Goal: Task Accomplishment & Management: Use online tool/utility

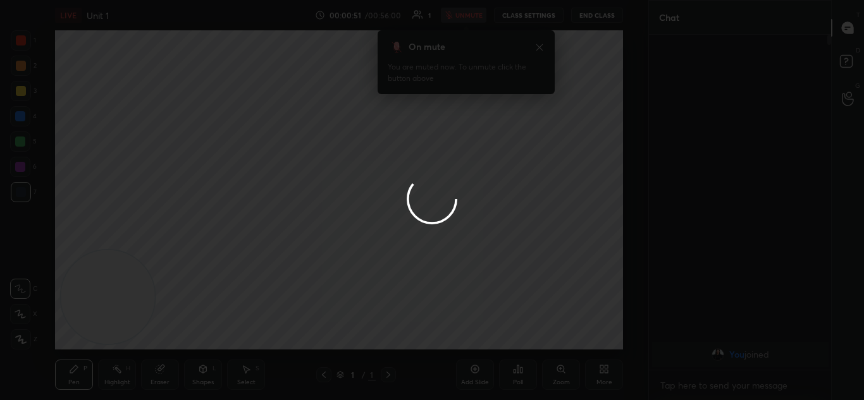
scroll to position [226, 178]
click at [538, 47] on div at bounding box center [432, 200] width 864 height 400
click at [545, 47] on div at bounding box center [432, 200] width 864 height 400
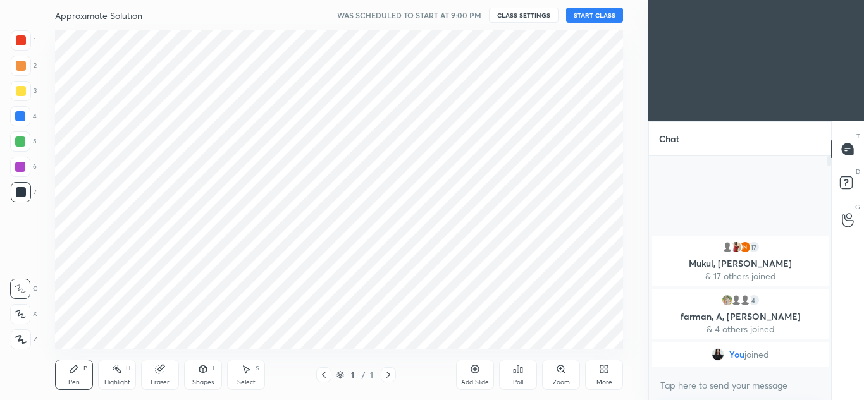
scroll to position [62931, 62653]
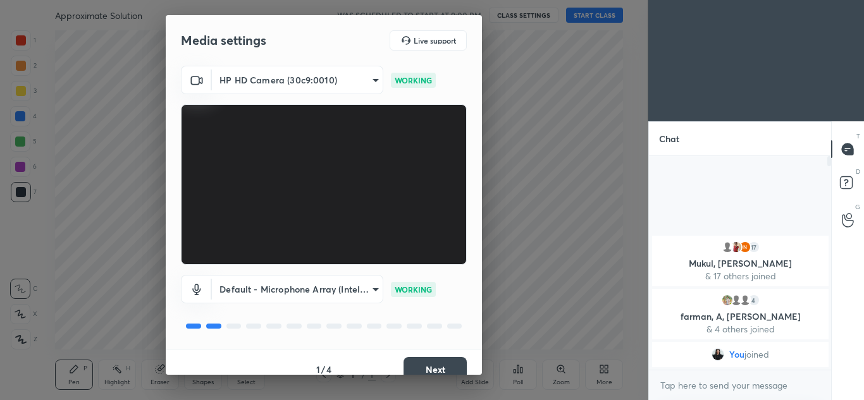
click at [429, 363] on button "Next" at bounding box center [435, 369] width 63 height 25
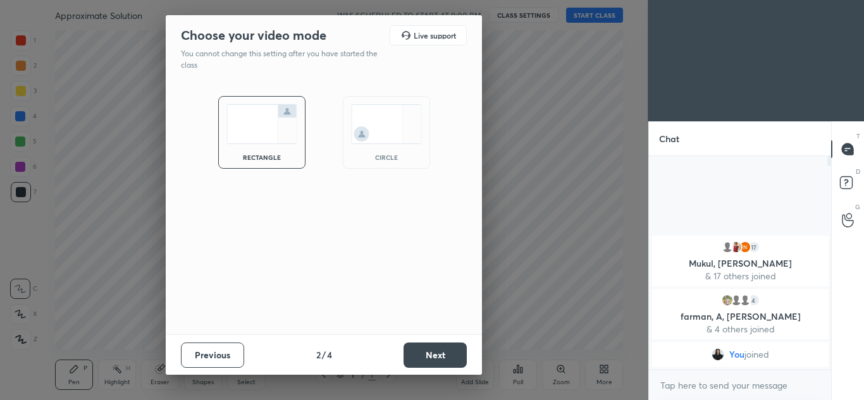
click at [393, 133] on img at bounding box center [386, 124] width 71 height 40
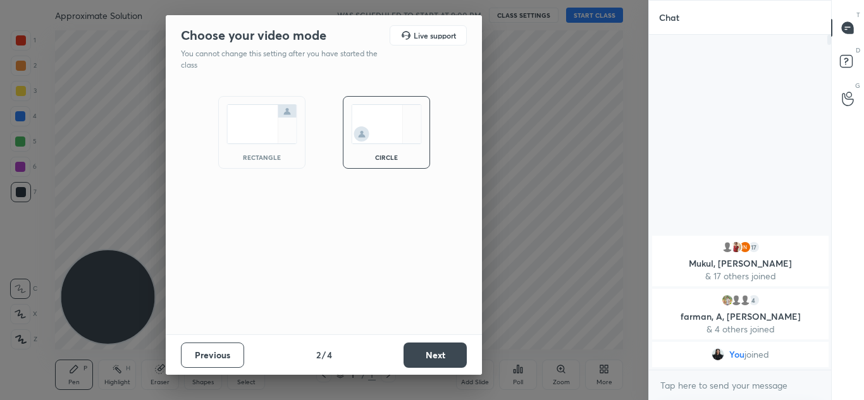
scroll to position [226, 178]
click at [438, 361] on button "Next" at bounding box center [435, 355] width 63 height 25
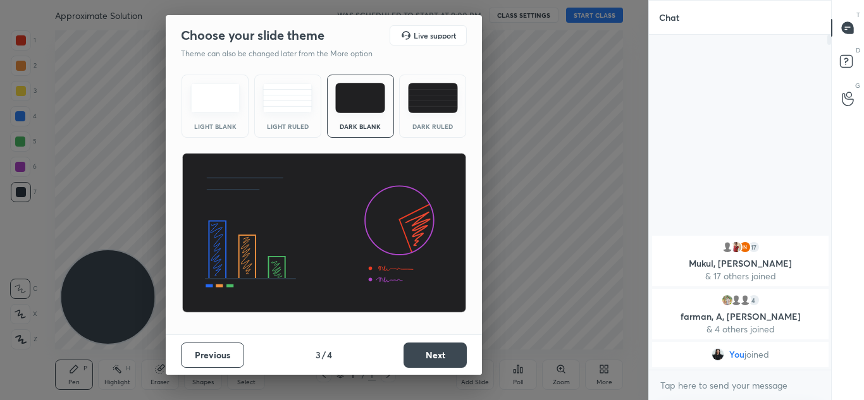
click at [445, 357] on button "Next" at bounding box center [435, 355] width 63 height 25
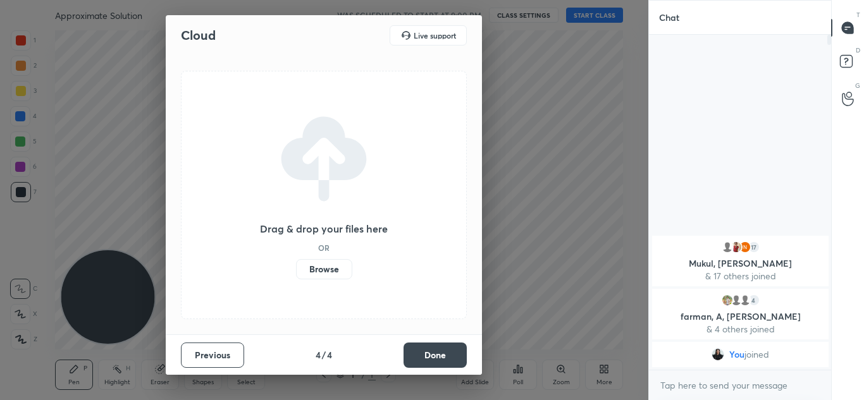
click at [442, 357] on button "Done" at bounding box center [435, 355] width 63 height 25
click at [446, 352] on div "Cloud Live support Drag & drop your files here OR Browse Previous 4 / 4 Done" at bounding box center [324, 195] width 316 height 360
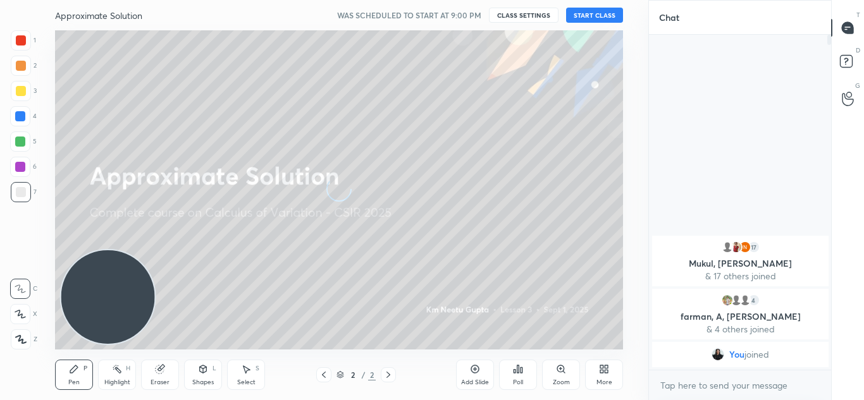
click at [595, 16] on button "START CLASS" at bounding box center [594, 15] width 57 height 15
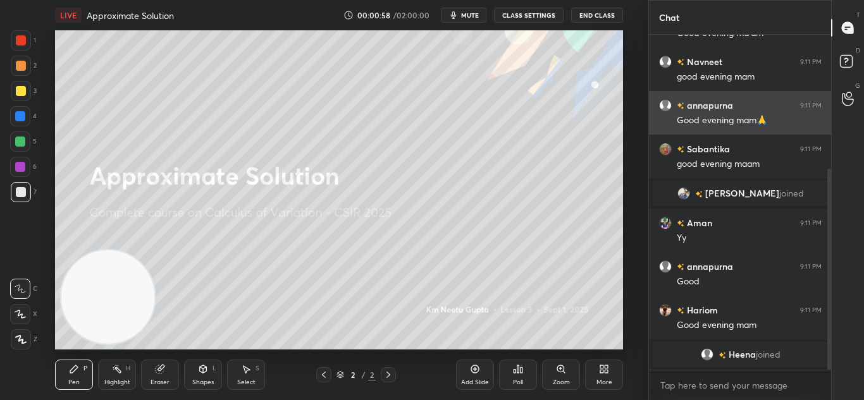
scroll to position [226, 0]
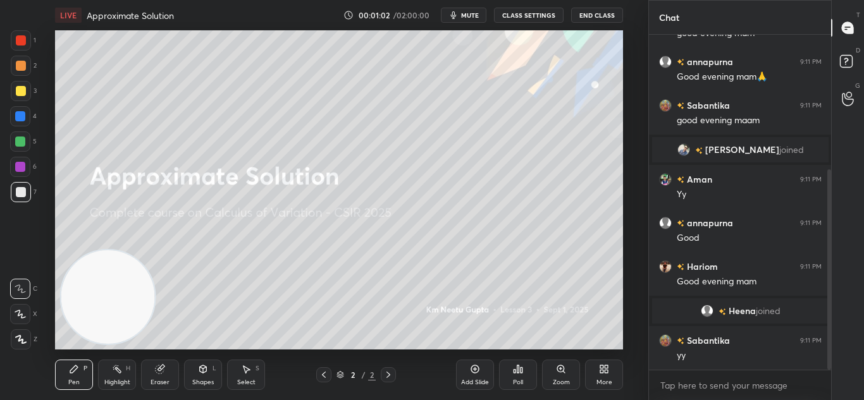
click at [18, 338] on icon at bounding box center [20, 339] width 11 height 9
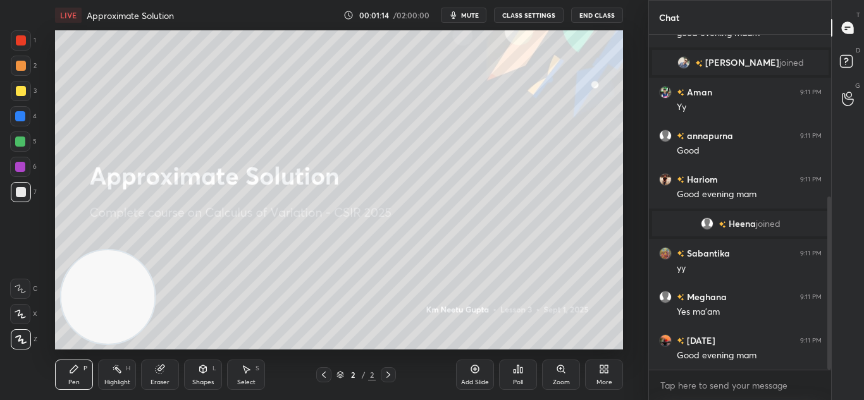
scroll to position [357, 0]
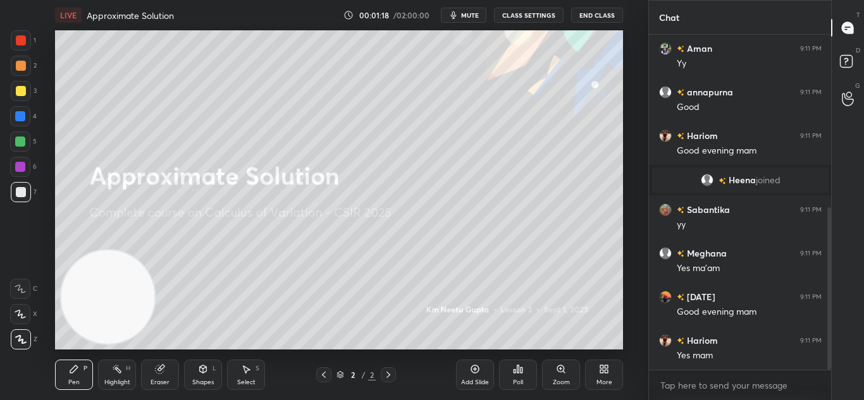
click at [631, 282] on div "Setting up your live class Poll for secs No correct answer Start poll" at bounding box center [339, 189] width 598 height 319
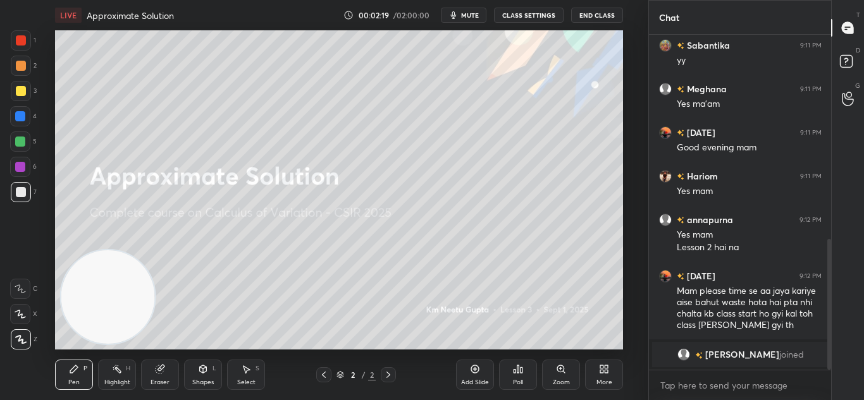
scroll to position [583, 0]
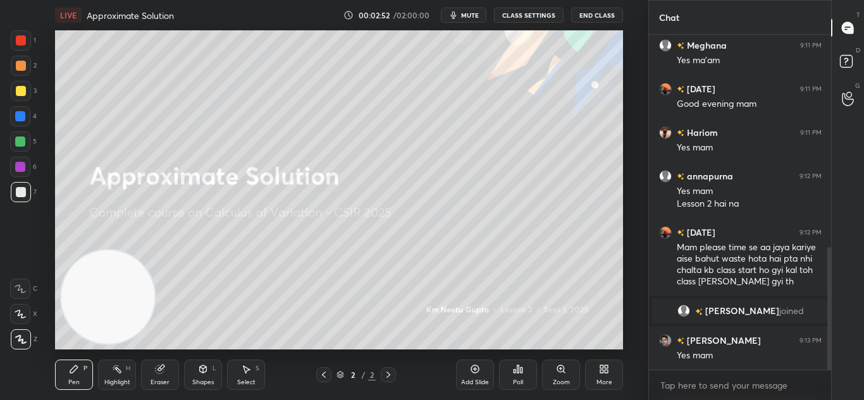
click at [478, 366] on icon at bounding box center [475, 369] width 10 height 10
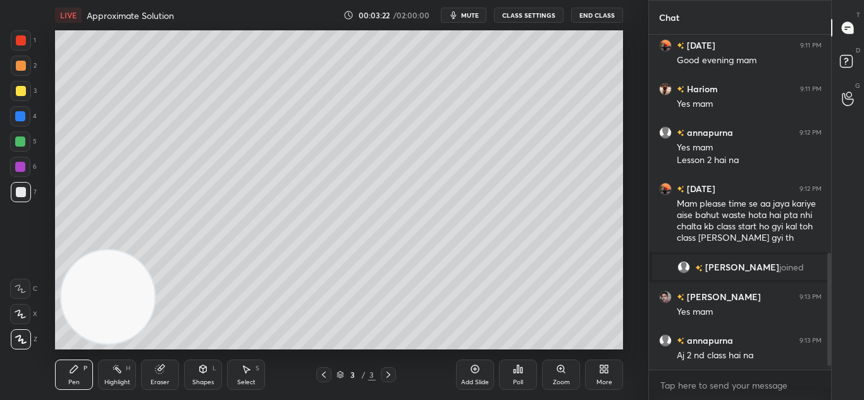
scroll to position [670, 0]
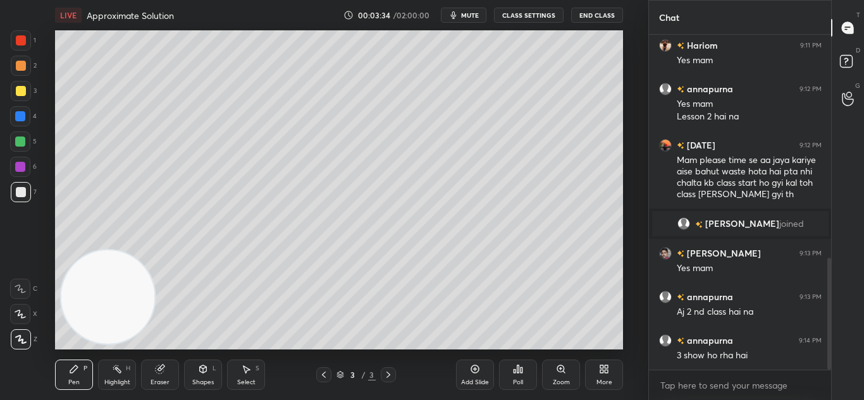
drag, startPoint x: 25, startPoint y: 71, endPoint x: 23, endPoint y: 65, distance: 6.6
click at [25, 70] on div at bounding box center [21, 66] width 20 height 20
click at [23, 65] on div at bounding box center [21, 66] width 10 height 10
click at [20, 62] on div at bounding box center [21, 66] width 10 height 10
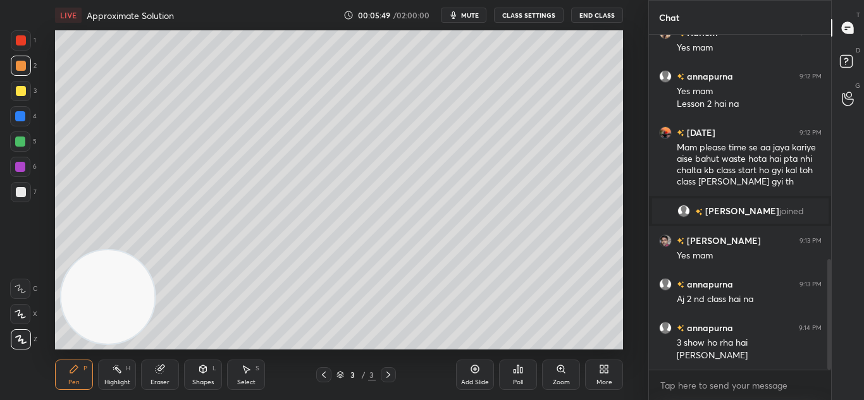
click at [473, 368] on icon at bounding box center [475, 369] width 10 height 10
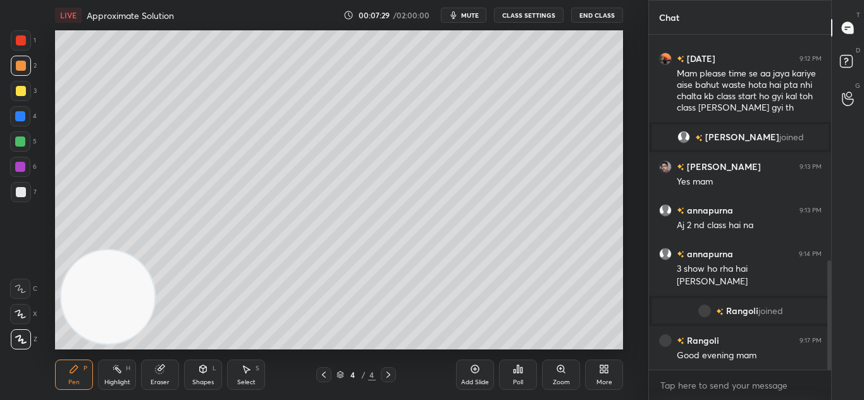
scroll to position [734, 0]
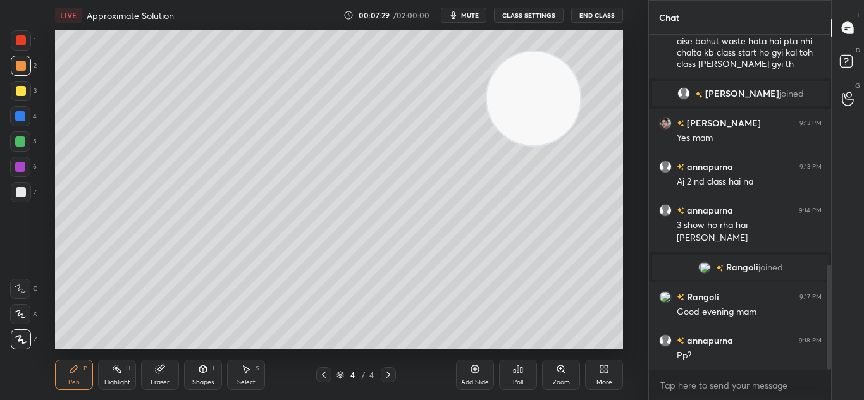
drag, startPoint x: 123, startPoint y: 319, endPoint x: 542, endPoint y: 54, distance: 495.5
click at [551, 96] on video at bounding box center [534, 99] width 94 height 94
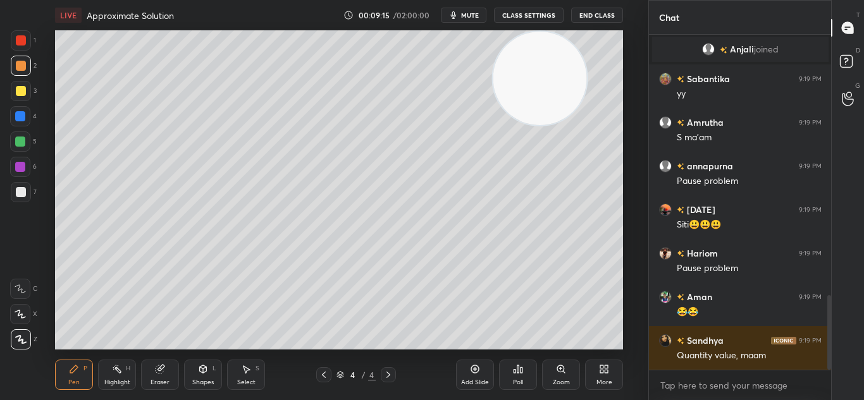
scroll to position [1176, 0]
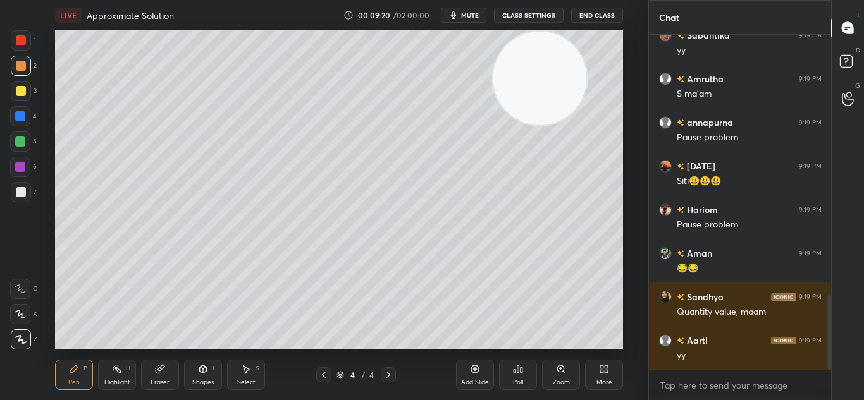
click at [273, 350] on div "LIVE Approximate Solution 00:09:20 / 02:00:00 mute CLASS SETTINGS End Class Set…" at bounding box center [339, 200] width 598 height 400
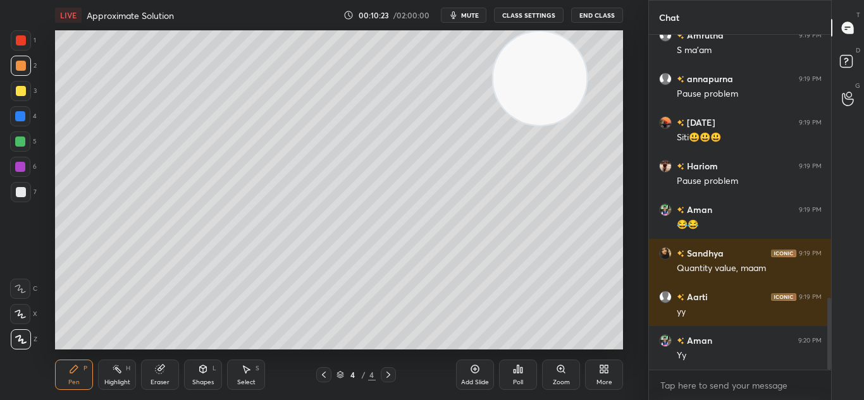
click at [477, 371] on icon at bounding box center [475, 369] width 10 height 10
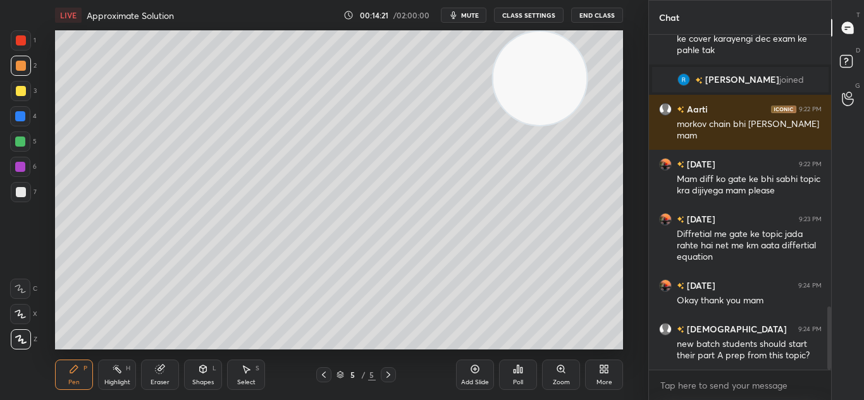
scroll to position [1479, 0]
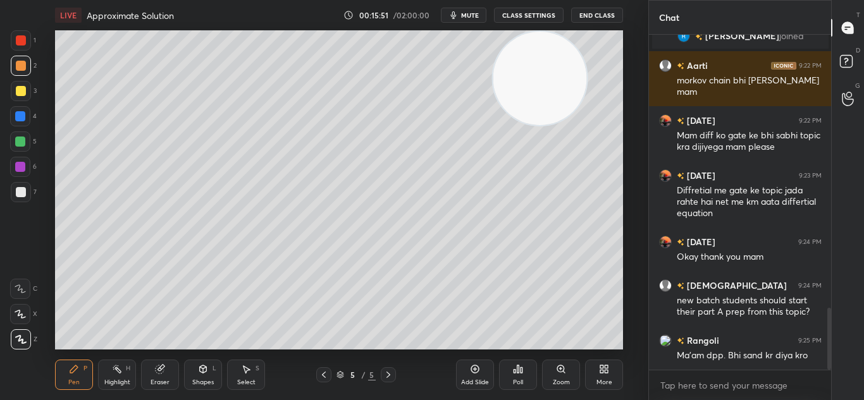
click at [479, 367] on icon at bounding box center [475, 369] width 10 height 10
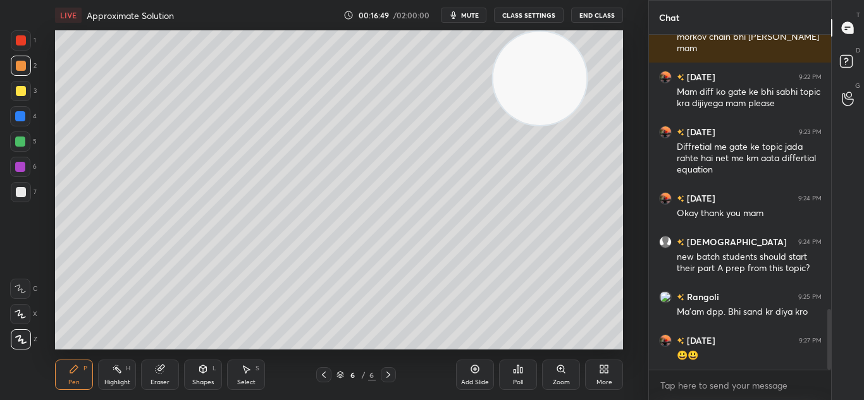
click at [321, 372] on icon at bounding box center [324, 375] width 10 height 10
drag, startPoint x: 393, startPoint y: 370, endPoint x: 393, endPoint y: 358, distance: 12.0
click at [395, 370] on div at bounding box center [388, 374] width 15 height 15
click at [320, 374] on icon at bounding box center [324, 375] width 10 height 10
click at [390, 373] on icon at bounding box center [388, 375] width 10 height 10
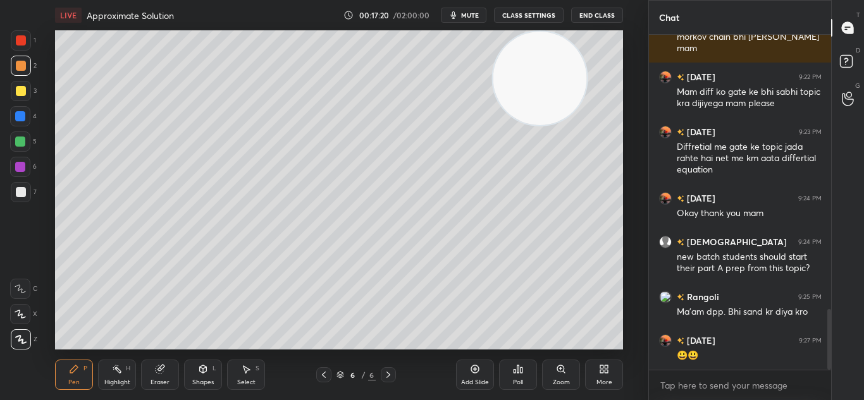
click at [328, 373] on icon at bounding box center [324, 375] width 10 height 10
click at [387, 374] on icon at bounding box center [388, 375] width 10 height 10
click at [27, 118] on div at bounding box center [20, 116] width 20 height 20
click at [323, 371] on icon at bounding box center [324, 375] width 10 height 10
click at [388, 371] on icon at bounding box center [388, 375] width 10 height 10
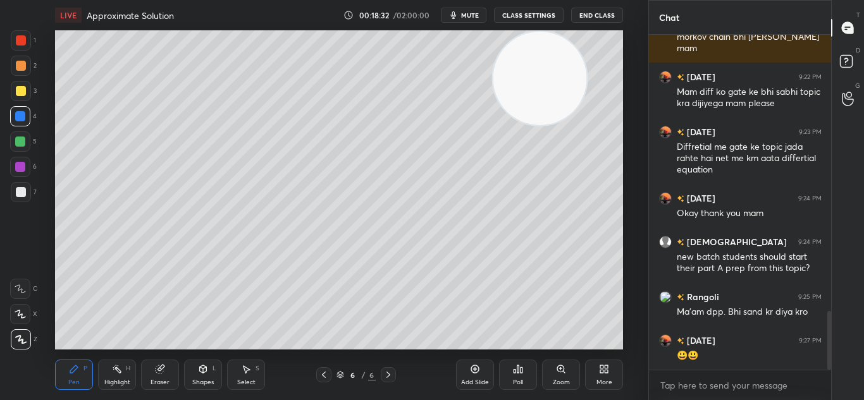
scroll to position [1567, 0]
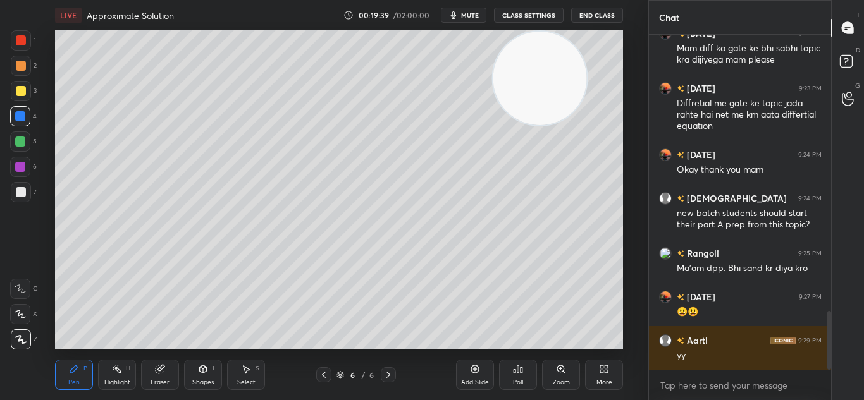
click at [625, 321] on div "Setting up your live class Poll for secs No correct answer Start poll" at bounding box center [339, 189] width 598 height 319
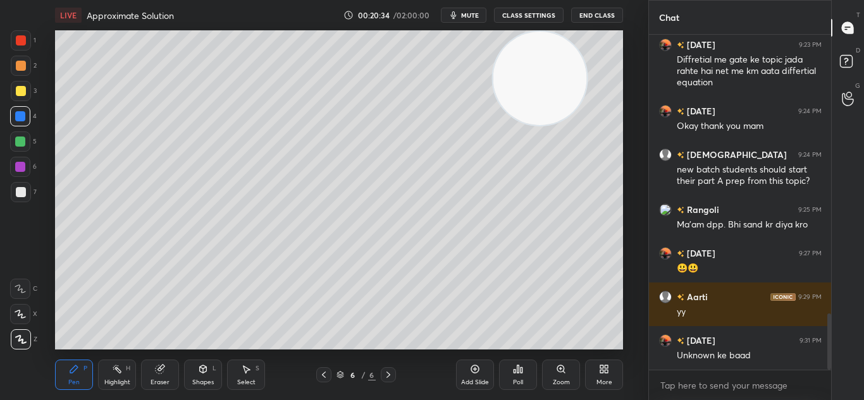
scroll to position [1654, 0]
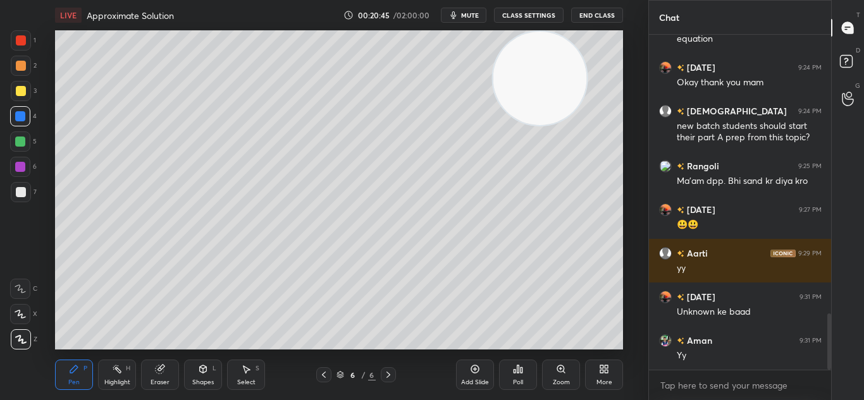
click at [473, 371] on icon at bounding box center [475, 369] width 10 height 10
click at [324, 373] on icon at bounding box center [324, 375] width 10 height 10
drag, startPoint x: 327, startPoint y: 371, endPoint x: 333, endPoint y: 366, distance: 8.1
click at [328, 371] on icon at bounding box center [324, 375] width 10 height 10
click at [386, 373] on icon at bounding box center [388, 375] width 4 height 6
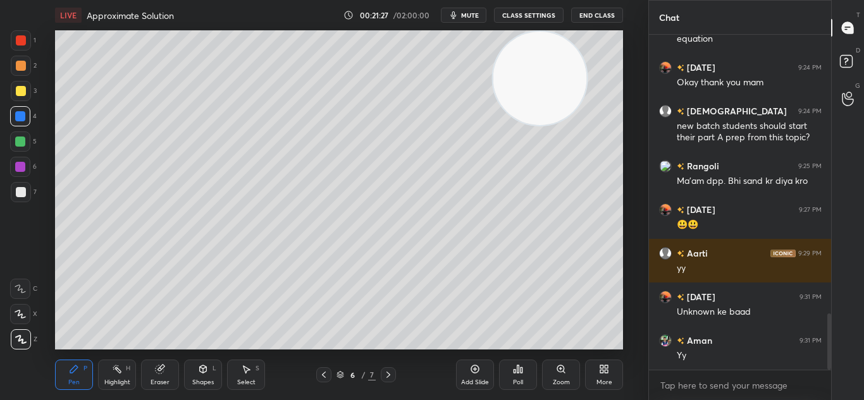
click at [390, 373] on icon at bounding box center [388, 375] width 10 height 10
click at [321, 374] on icon at bounding box center [324, 375] width 10 height 10
click at [388, 374] on icon at bounding box center [388, 375] width 10 height 10
click at [167, 374] on div "Eraser" at bounding box center [160, 375] width 38 height 30
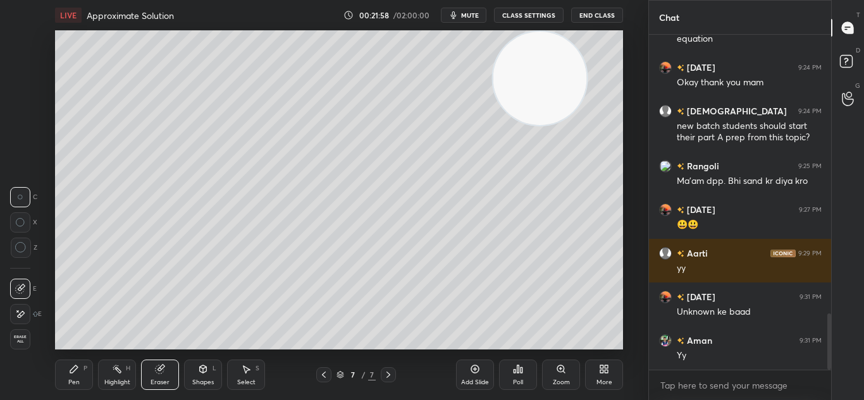
click at [81, 374] on div "Pen P" at bounding box center [74, 375] width 38 height 30
click at [82, 373] on div "Pen P" at bounding box center [74, 375] width 38 height 30
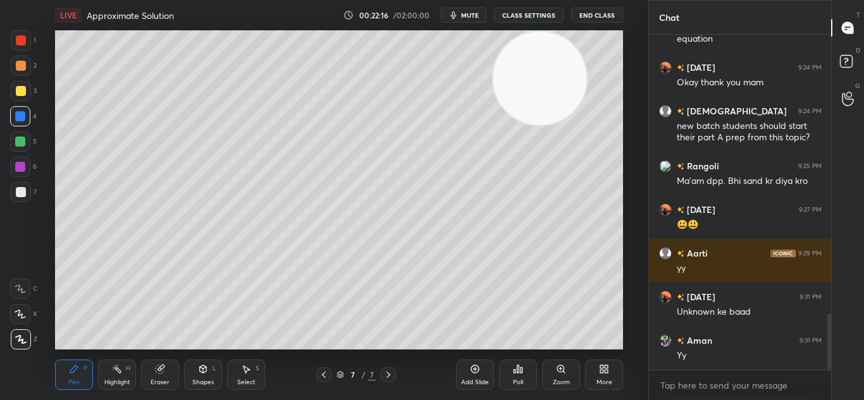
drag, startPoint x: 553, startPoint y: 96, endPoint x: 459, endPoint y: 289, distance: 214.7
click at [493, 125] on video at bounding box center [540, 79] width 94 height 94
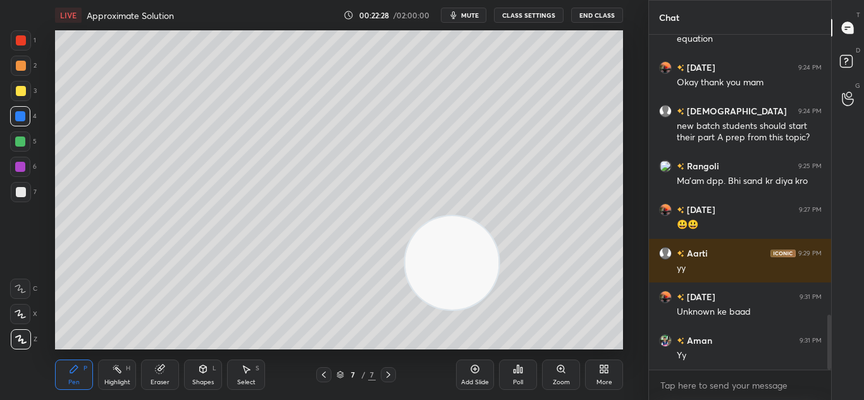
scroll to position [1698, 0]
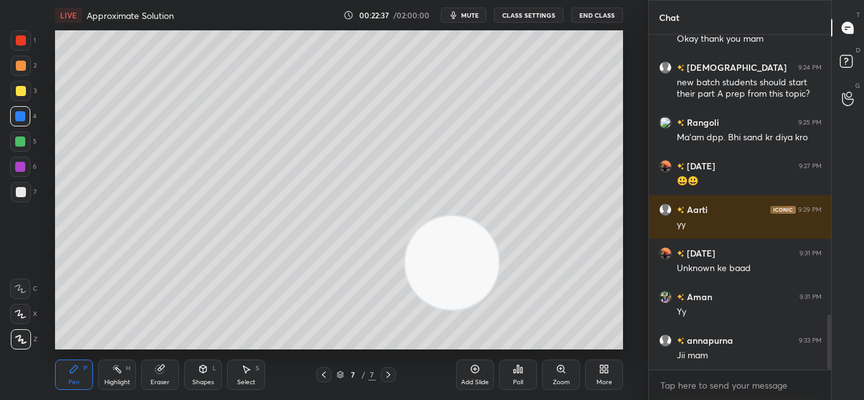
click at [22, 92] on div at bounding box center [21, 91] width 10 height 10
click at [25, 93] on div at bounding box center [21, 91] width 10 height 10
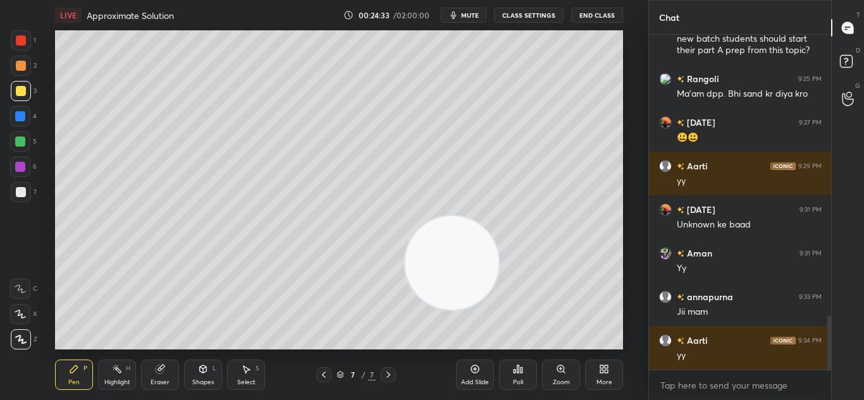
scroll to position [1785, 0]
click at [481, 369] on div "Add Slide" at bounding box center [475, 375] width 38 height 30
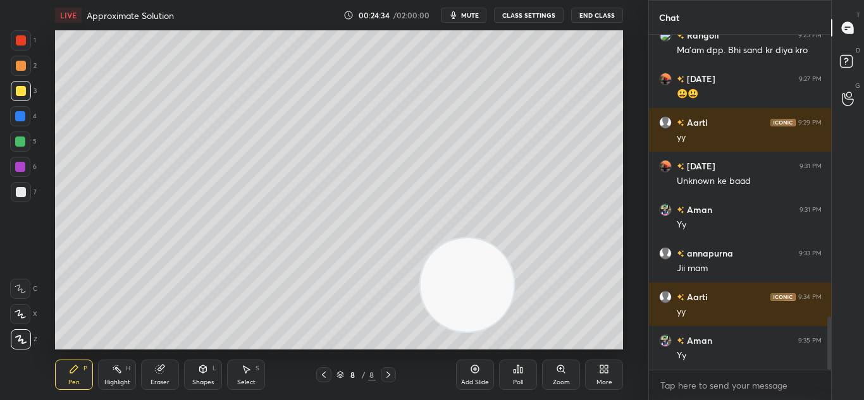
drag, startPoint x: 425, startPoint y: 261, endPoint x: 569, endPoint y: 335, distance: 161.8
click at [514, 332] on video at bounding box center [468, 285] width 94 height 94
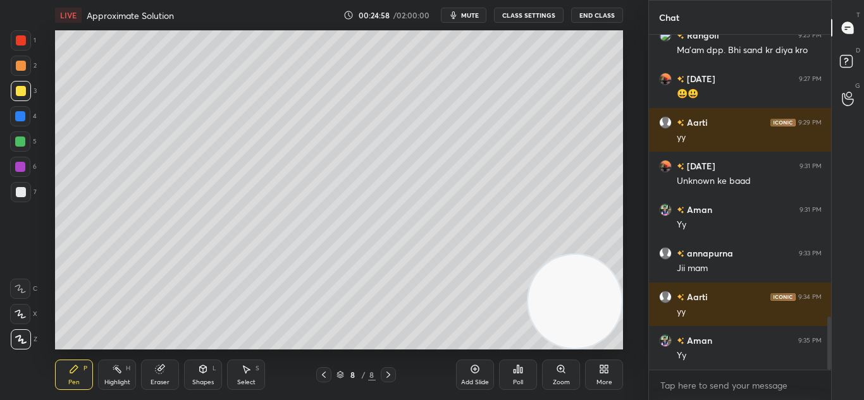
scroll to position [1840, 0]
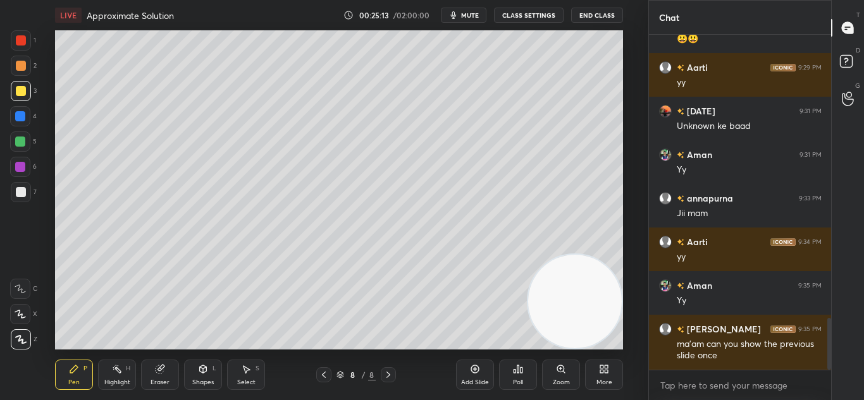
click at [479, 368] on icon at bounding box center [475, 369] width 10 height 10
click at [319, 374] on icon at bounding box center [324, 375] width 10 height 10
click at [517, 372] on icon at bounding box center [518, 370] width 2 height 8
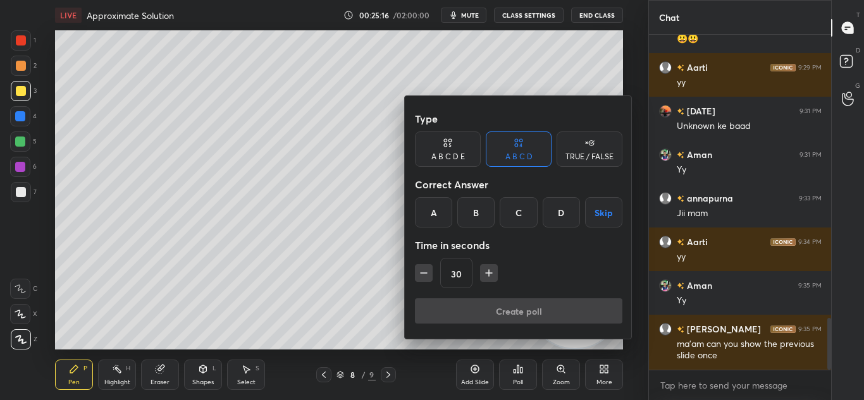
click at [611, 153] on div "TRUE / FALSE" at bounding box center [589, 157] width 48 height 8
click at [515, 216] on div "False" at bounding box center [519, 212] width 66 height 30
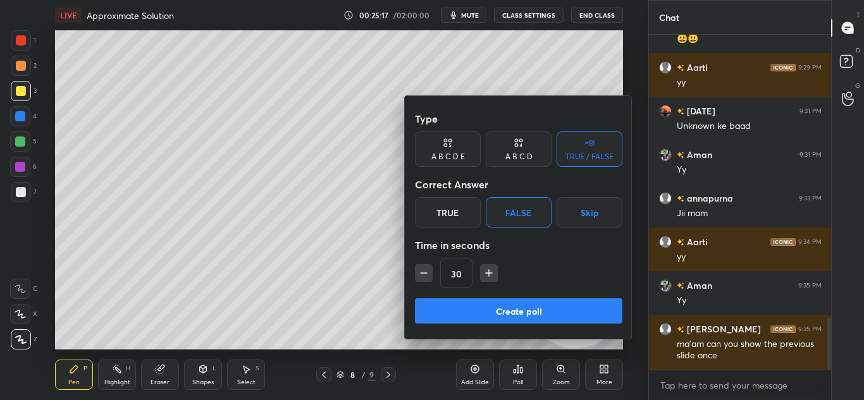
click at [484, 309] on button "Create poll" at bounding box center [518, 311] width 207 height 25
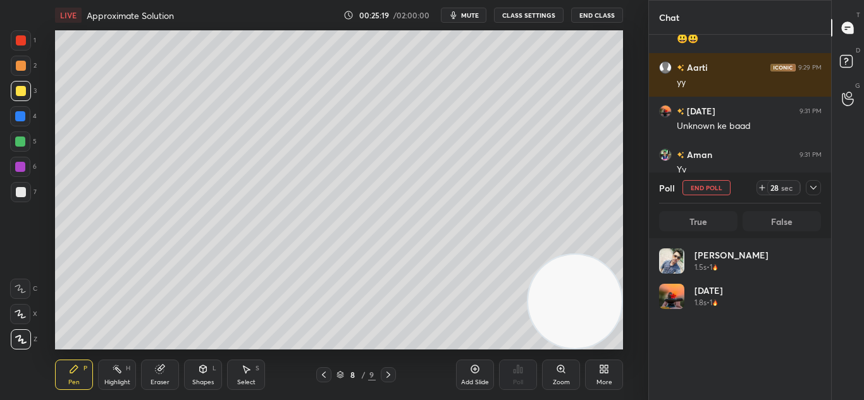
scroll to position [148, 158]
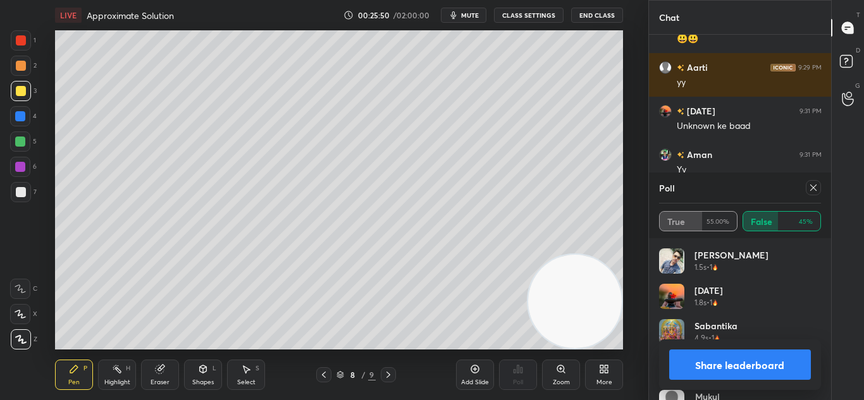
drag, startPoint x: 727, startPoint y: 365, endPoint x: 725, endPoint y: 359, distance: 6.8
click at [727, 364] on button "Share leaderboard" at bounding box center [740, 365] width 142 height 30
type textarea "x"
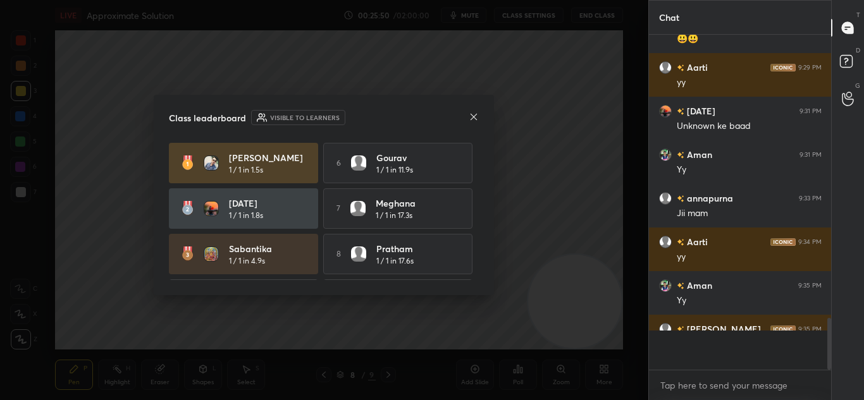
scroll to position [226, 178]
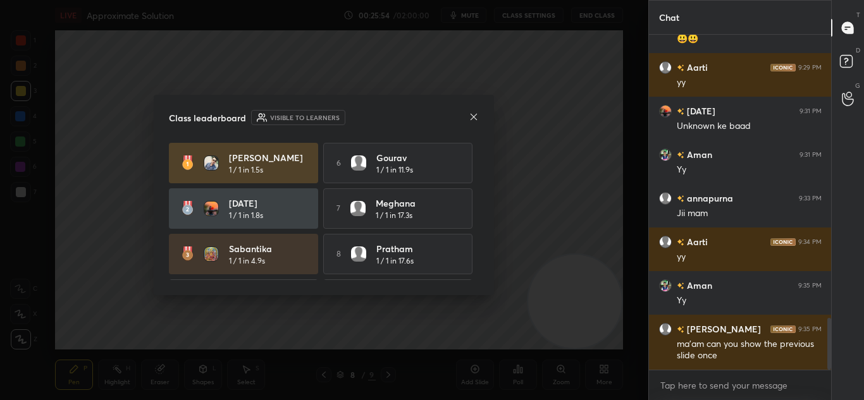
drag, startPoint x: 474, startPoint y: 216, endPoint x: 476, endPoint y: 233, distance: 16.6
click at [475, 233] on div "Atonu 1 / 1 in 1.5s 6 Gourav 1 / 1 in 11.9s Kartik 1 / 1 in 1.8s 7 Meghana 1 / …" at bounding box center [324, 211] width 310 height 137
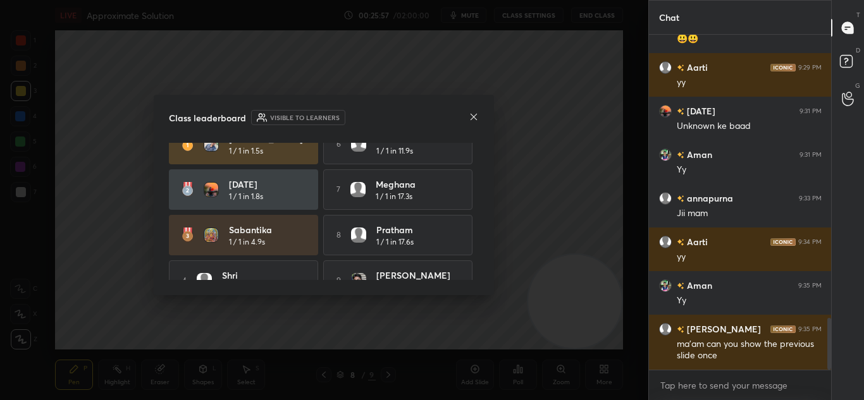
scroll to position [0, 0]
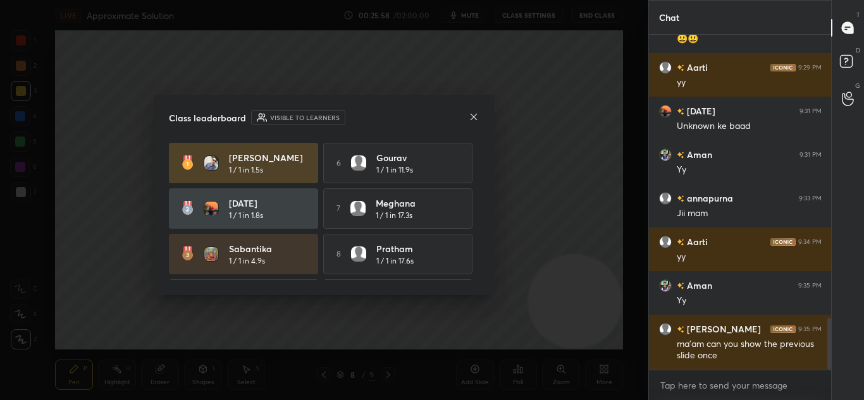
click at [474, 118] on icon at bounding box center [474, 117] width 6 height 6
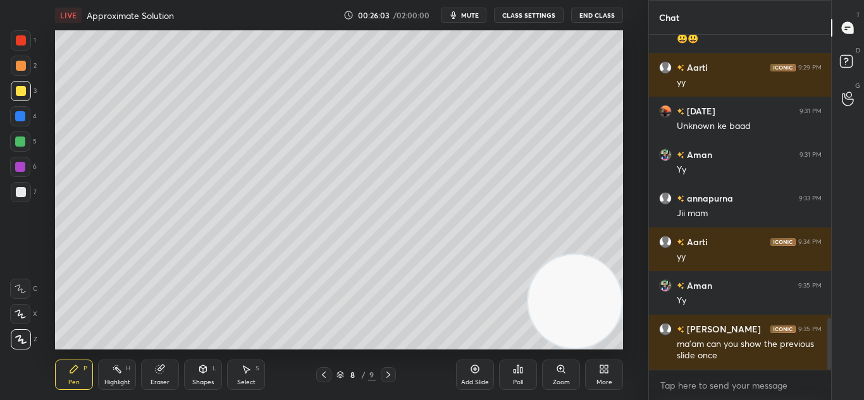
click at [323, 373] on icon at bounding box center [324, 375] width 10 height 10
click at [474, 371] on icon at bounding box center [475, 369] width 10 height 10
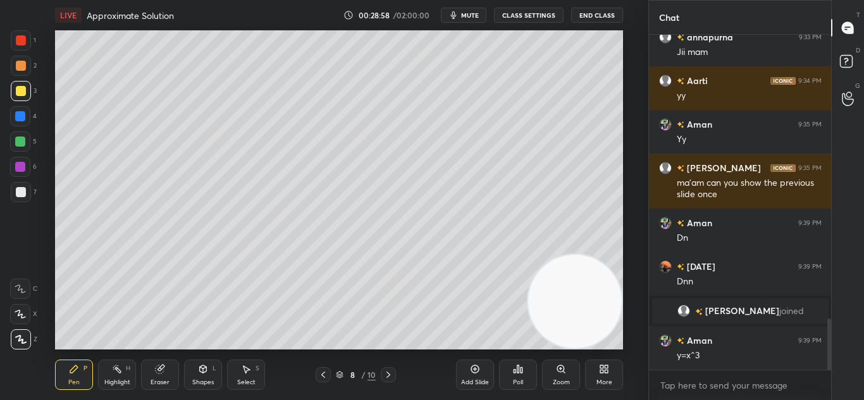
scroll to position [1915, 0]
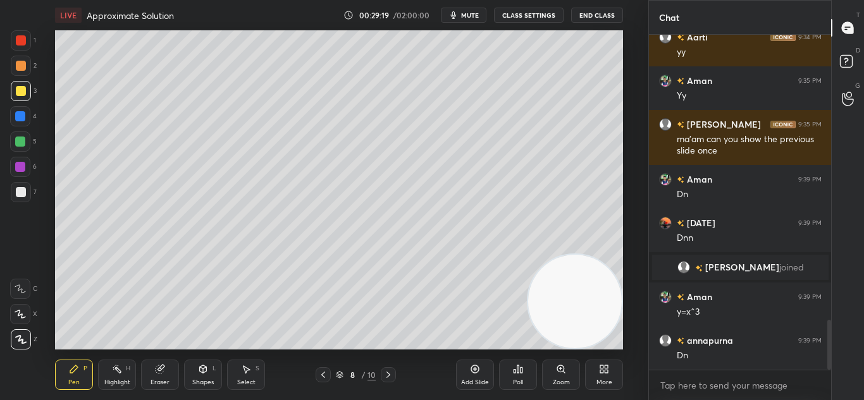
click at [411, 398] on div "LIVE Approximate Solution 00:29:19 / 02:00:00 mute CLASS SETTINGS End Class Set…" at bounding box center [339, 200] width 598 height 400
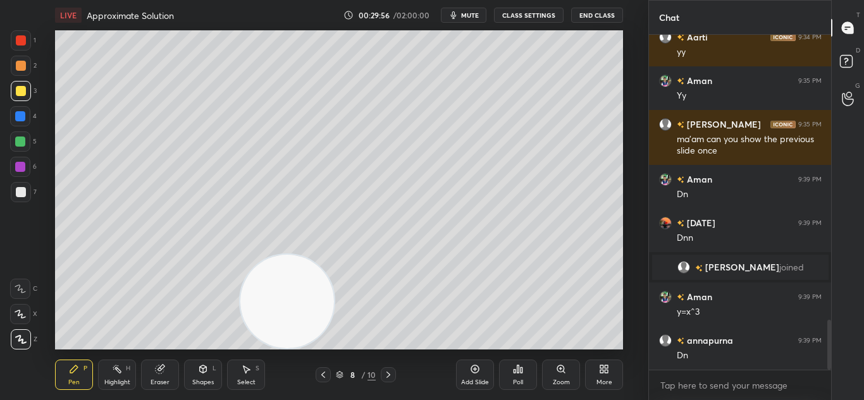
drag, startPoint x: 575, startPoint y: 267, endPoint x: 160, endPoint y: 393, distance: 433.6
click at [265, 399] on div "LIVE Approximate Solution 00:29:56 / 02:00:00 mute CLASS SETTINGS End Class Set…" at bounding box center [339, 200] width 598 height 400
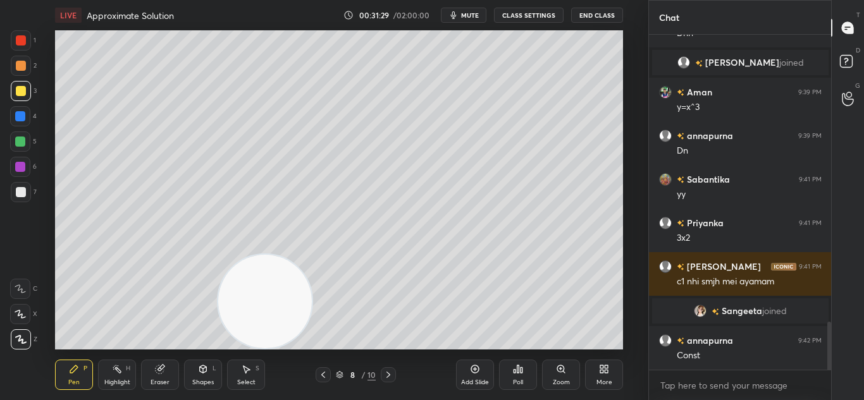
scroll to position [2047, 0]
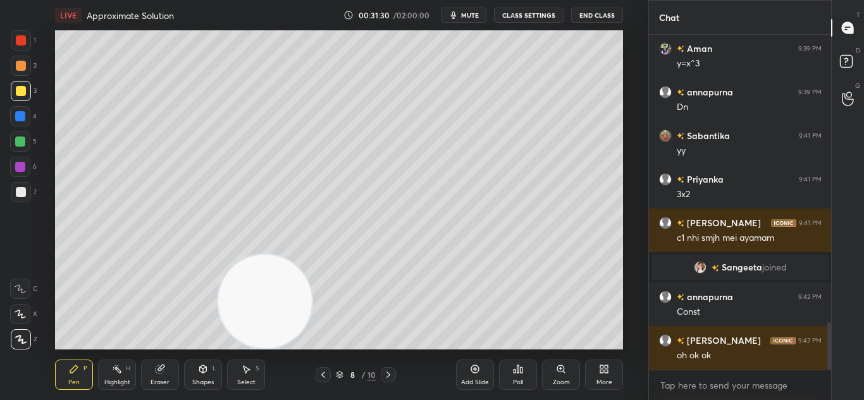
drag, startPoint x: 481, startPoint y: 366, endPoint x: 474, endPoint y: 360, distance: 8.5
click at [480, 366] on div "Add Slide" at bounding box center [475, 375] width 38 height 30
drag, startPoint x: 276, startPoint y: 303, endPoint x: 564, endPoint y: 324, distance: 289.2
click at [312, 325] on video at bounding box center [265, 302] width 94 height 94
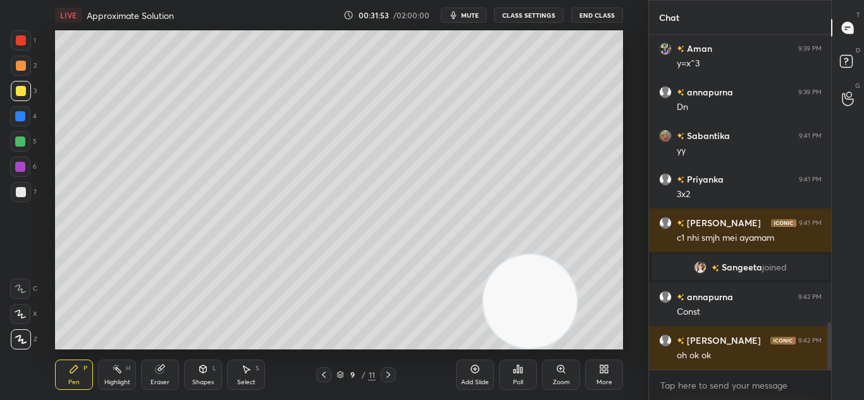
click at [325, 370] on icon at bounding box center [324, 375] width 10 height 10
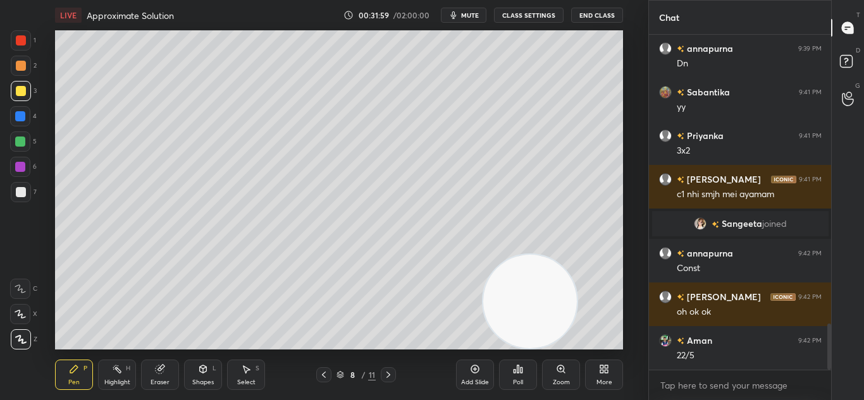
click at [390, 372] on icon at bounding box center [388, 375] width 10 height 10
drag, startPoint x: 318, startPoint y: 375, endPoint x: 325, endPoint y: 372, distance: 8.2
click at [318, 375] on div at bounding box center [323, 374] width 15 height 15
click at [482, 372] on div "Add Slide" at bounding box center [475, 375] width 38 height 30
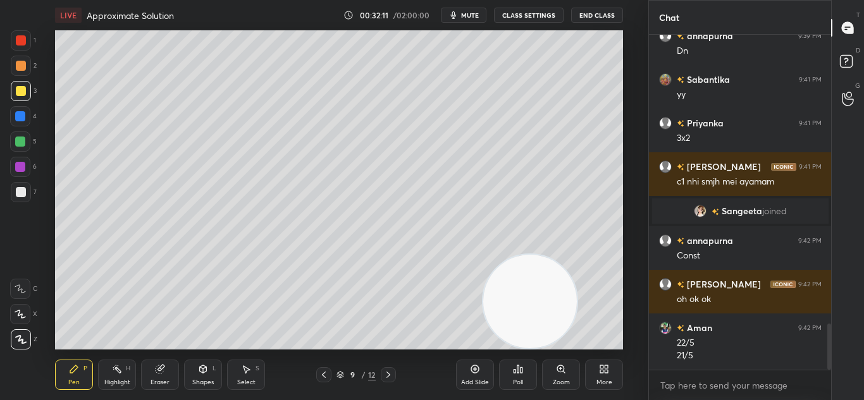
click at [319, 374] on icon at bounding box center [324, 375] width 10 height 10
click at [390, 376] on icon at bounding box center [388, 375] width 10 height 10
drag, startPoint x: 318, startPoint y: 374, endPoint x: 325, endPoint y: 368, distance: 9.4
click at [319, 374] on div at bounding box center [323, 374] width 15 height 15
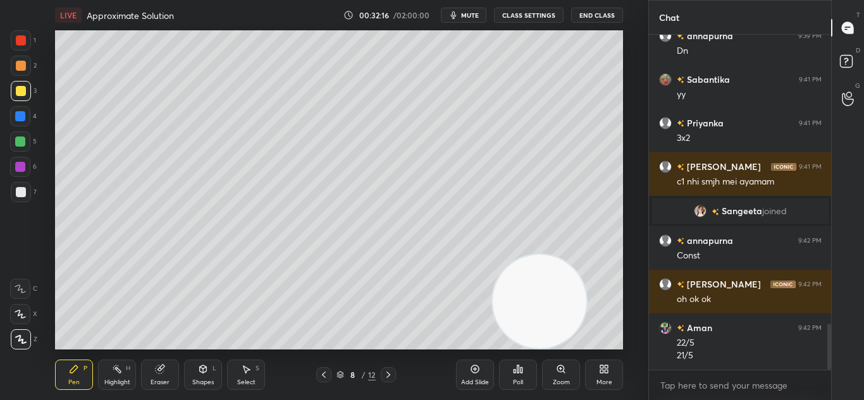
drag, startPoint x: 524, startPoint y: 316, endPoint x: 643, endPoint y: 350, distance: 124.5
click at [639, 353] on div "1 2 3 4 5 6 7 C X Z C X Z E E Erase all H H LIVE Approximate Solution 00:32:16 …" at bounding box center [324, 200] width 648 height 400
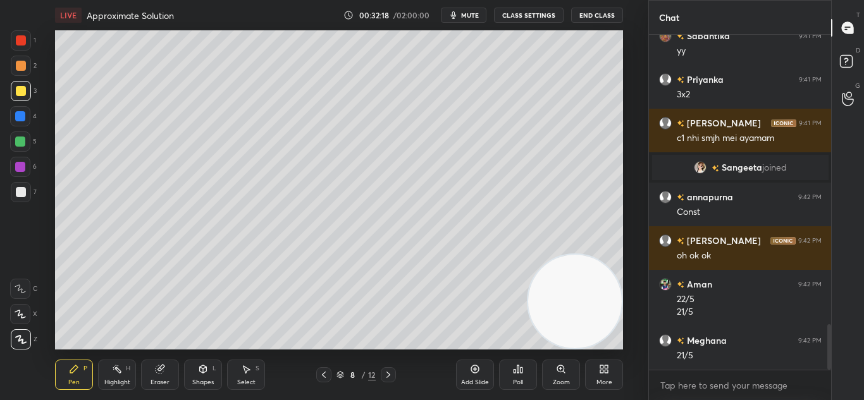
click at [385, 376] on icon at bounding box center [388, 375] width 10 height 10
click at [325, 374] on icon at bounding box center [324, 375] width 10 height 10
click at [388, 373] on icon at bounding box center [388, 375] width 4 height 6
click at [328, 377] on icon at bounding box center [324, 375] width 10 height 10
click at [384, 374] on icon at bounding box center [388, 375] width 10 height 10
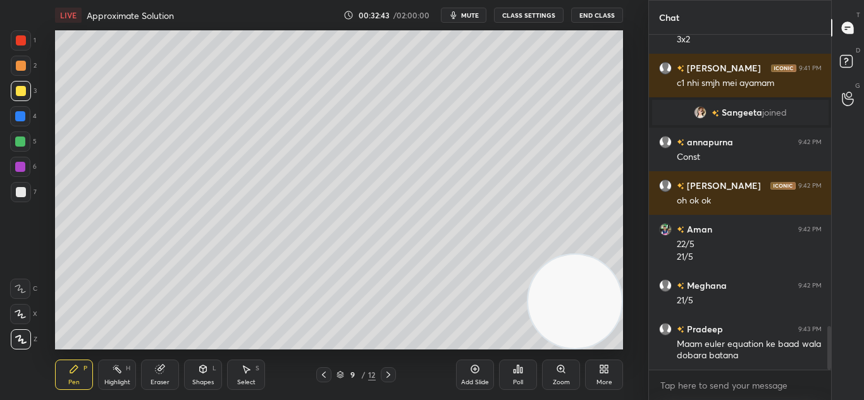
scroll to position [2246, 0]
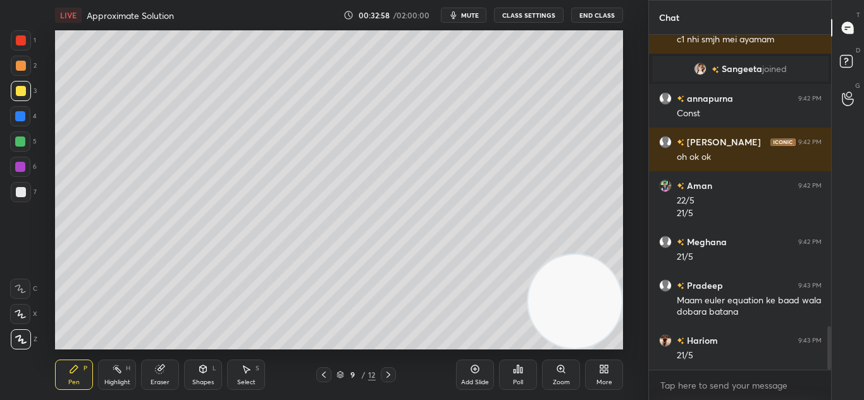
click at [324, 374] on icon at bounding box center [324, 375] width 4 height 6
click at [18, 78] on div "2" at bounding box center [24, 68] width 26 height 25
click at [25, 70] on div at bounding box center [21, 66] width 20 height 20
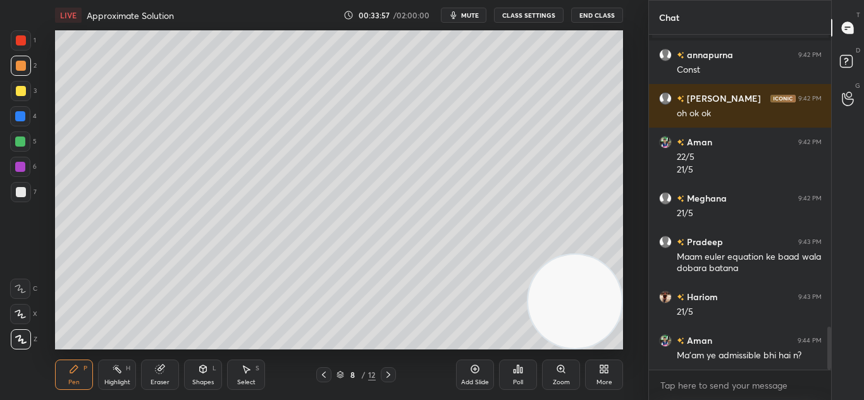
click at [468, 367] on div "Add Slide" at bounding box center [475, 375] width 38 height 30
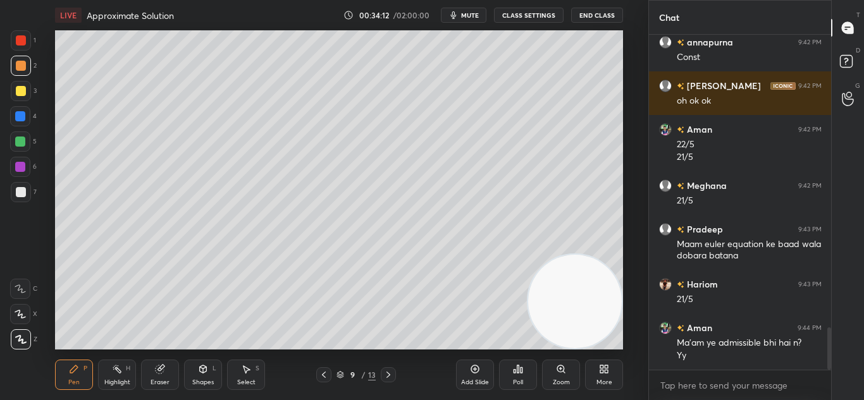
click at [392, 370] on icon at bounding box center [388, 375] width 10 height 10
click at [388, 372] on icon at bounding box center [388, 375] width 10 height 10
drag, startPoint x: 389, startPoint y: 370, endPoint x: 399, endPoint y: 364, distance: 11.6
click at [392, 368] on div at bounding box center [388, 374] width 15 height 15
click at [479, 366] on icon at bounding box center [475, 369] width 10 height 10
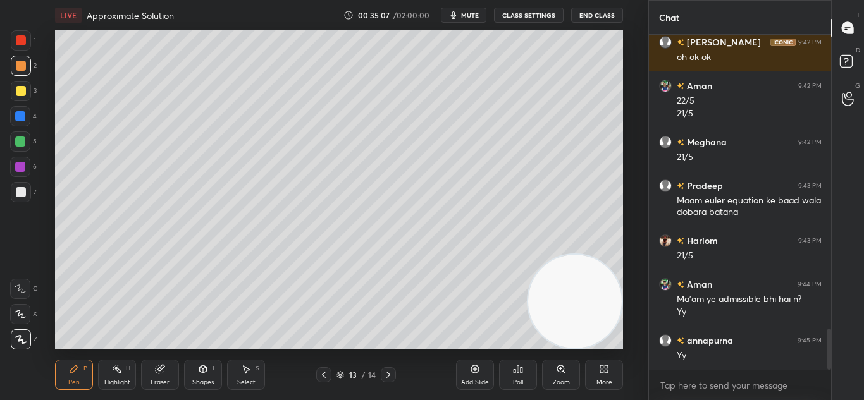
scroll to position [2390, 0]
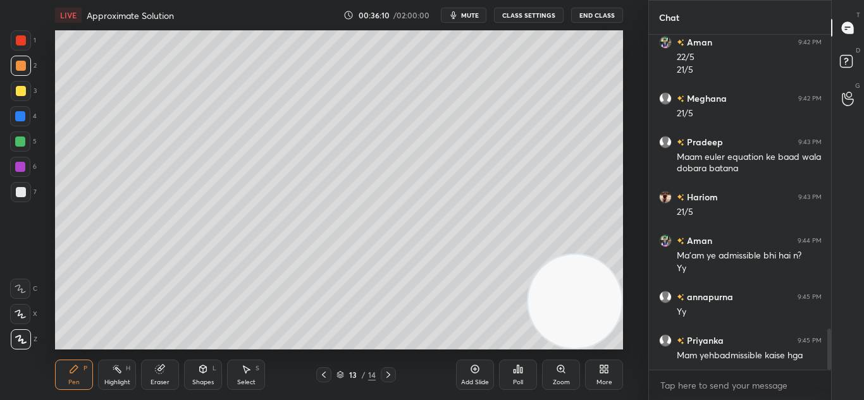
click at [324, 369] on div at bounding box center [323, 374] width 15 height 15
click at [328, 373] on icon at bounding box center [324, 375] width 10 height 10
click at [385, 377] on icon at bounding box center [388, 375] width 10 height 10
click at [388, 374] on icon at bounding box center [388, 375] width 4 height 6
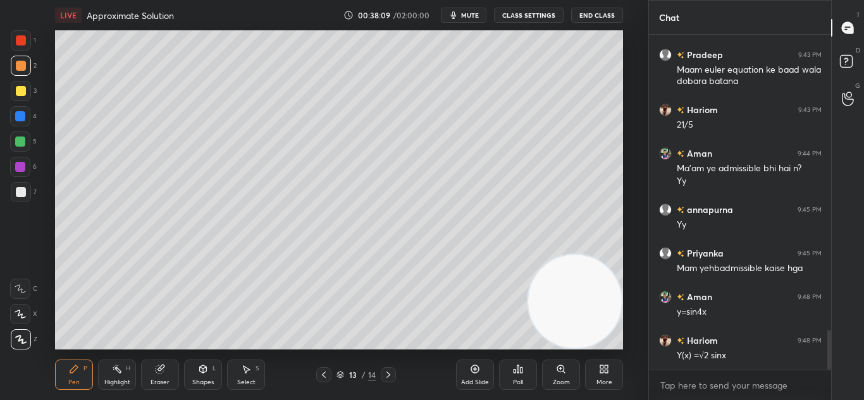
scroll to position [2521, 0]
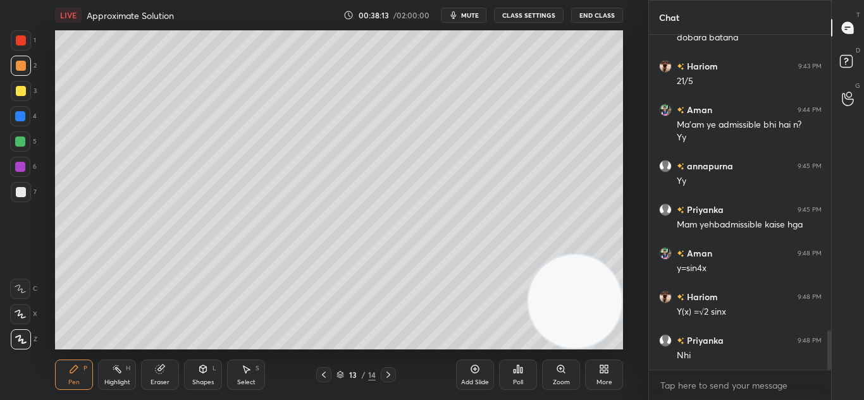
click at [324, 371] on icon at bounding box center [324, 375] width 10 height 10
click at [321, 373] on icon at bounding box center [324, 375] width 10 height 10
click at [317, 374] on div at bounding box center [323, 374] width 15 height 15
click at [320, 371] on icon at bounding box center [324, 375] width 10 height 10
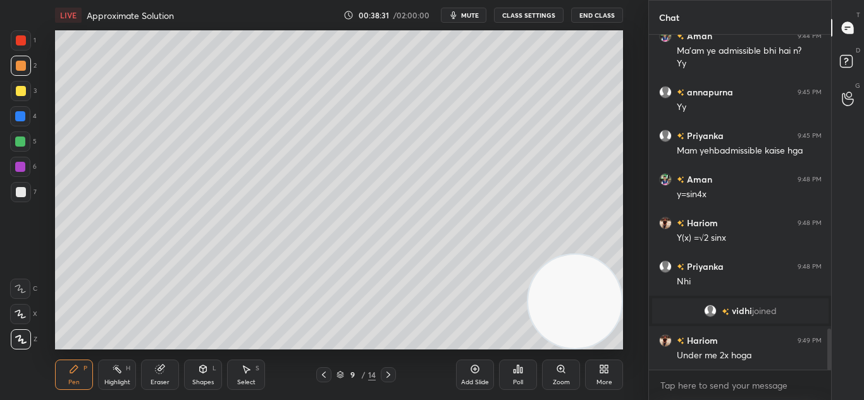
scroll to position [2426, 0]
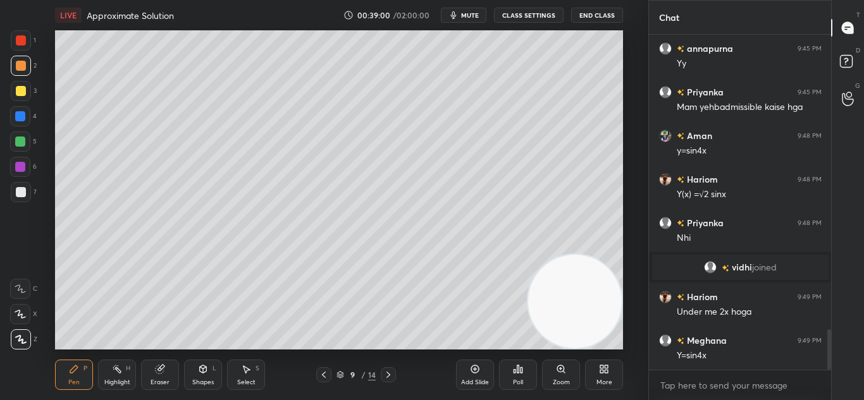
click at [388, 374] on icon at bounding box center [388, 375] width 10 height 10
click at [387, 373] on icon at bounding box center [388, 375] width 10 height 10
click at [386, 374] on icon at bounding box center [388, 375] width 10 height 10
click at [388, 371] on icon at bounding box center [388, 375] width 10 height 10
click at [386, 372] on icon at bounding box center [388, 375] width 10 height 10
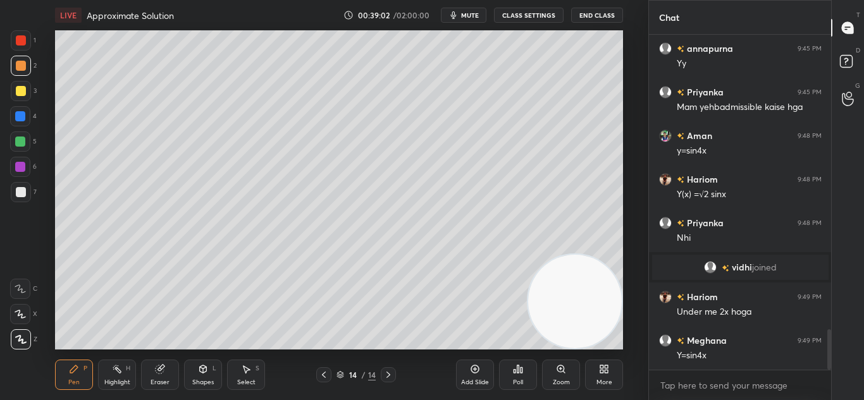
click at [322, 371] on icon at bounding box center [324, 375] width 10 height 10
click at [325, 371] on icon at bounding box center [324, 375] width 10 height 10
click at [327, 370] on icon at bounding box center [324, 375] width 10 height 10
click at [321, 376] on icon at bounding box center [324, 375] width 10 height 10
click at [323, 376] on icon at bounding box center [324, 375] width 10 height 10
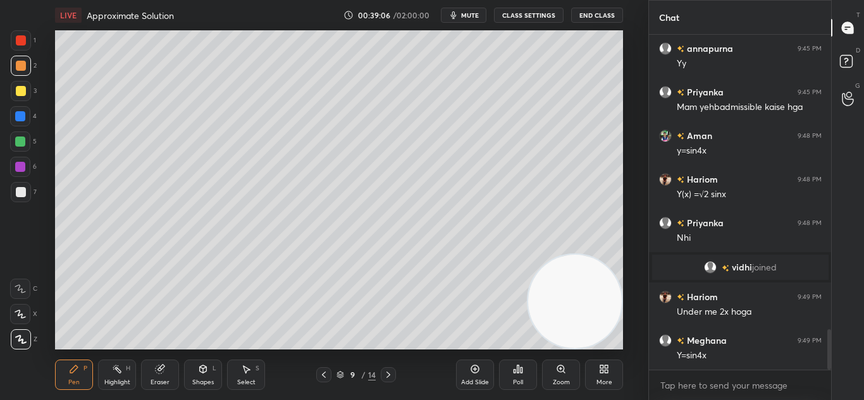
click at [319, 378] on icon at bounding box center [324, 375] width 10 height 10
click at [386, 376] on icon at bounding box center [388, 375] width 10 height 10
click at [385, 378] on icon at bounding box center [388, 375] width 10 height 10
click at [383, 373] on icon at bounding box center [388, 375] width 10 height 10
click at [382, 372] on div at bounding box center [388, 374] width 15 height 15
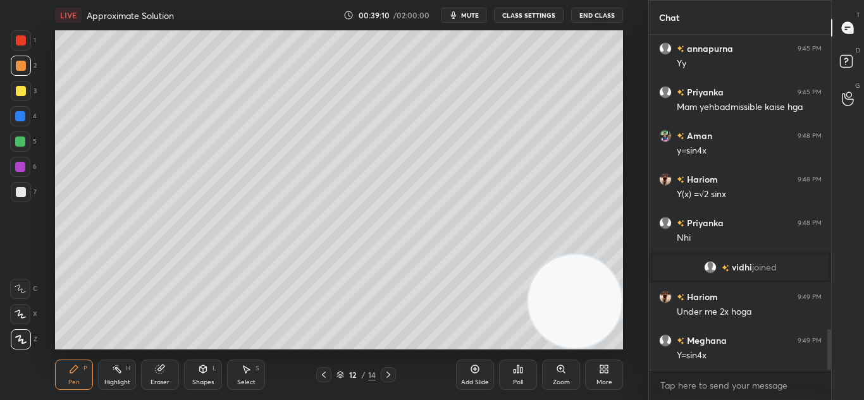
click at [383, 372] on icon at bounding box center [388, 375] width 10 height 10
click at [381, 371] on div at bounding box center [388, 374] width 15 height 15
click at [381, 372] on div at bounding box center [388, 374] width 15 height 15
click at [323, 374] on icon at bounding box center [324, 375] width 4 height 6
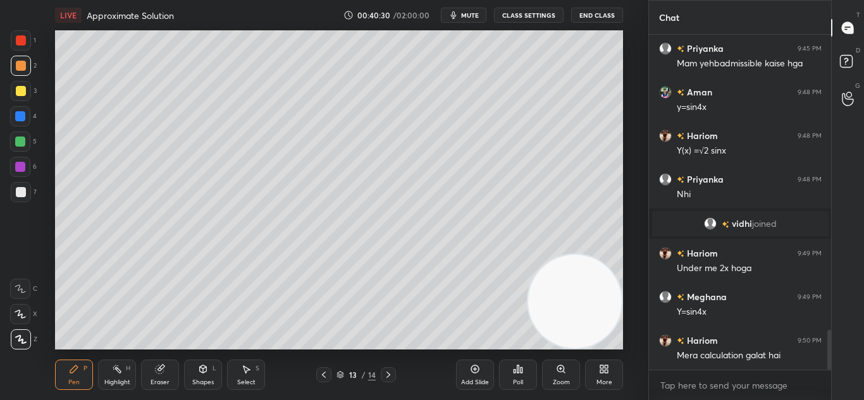
click at [124, 369] on div "Highlight H" at bounding box center [117, 375] width 38 height 30
click at [153, 370] on div "Eraser" at bounding box center [160, 375] width 38 height 30
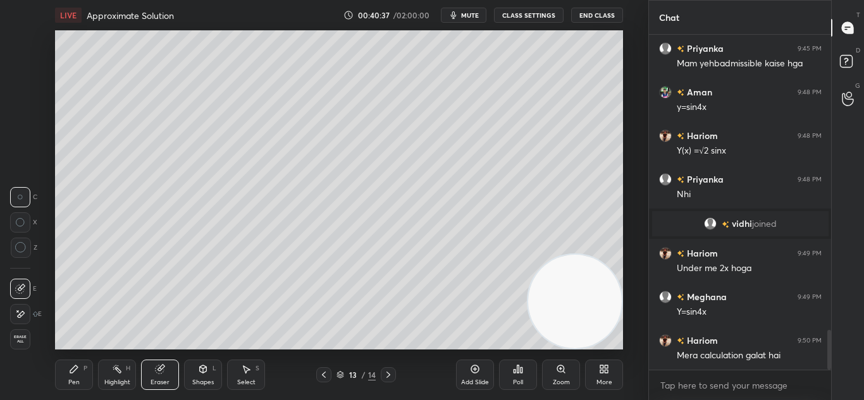
click at [89, 369] on div "Pen P" at bounding box center [74, 375] width 38 height 30
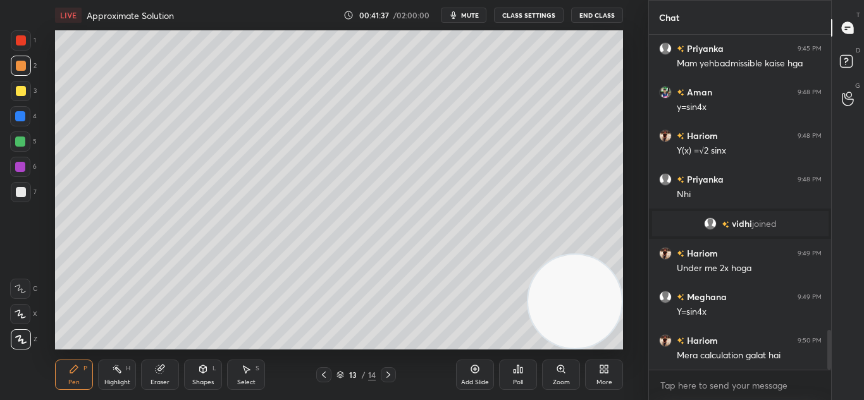
scroll to position [2513, 0]
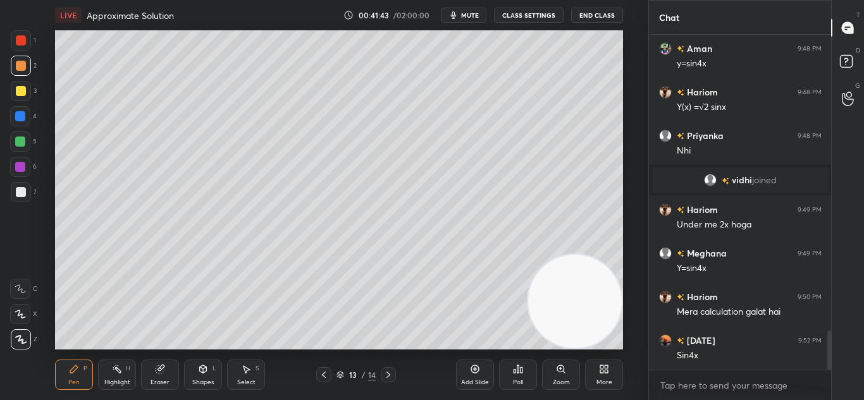
click at [479, 374] on icon at bounding box center [475, 369] width 10 height 10
click at [325, 366] on div "Pen P Highlight H Eraser Shapes L Select S 14 / 15 Add Slide Poll Zoom More" at bounding box center [339, 375] width 568 height 51
click at [325, 370] on icon at bounding box center [324, 375] width 10 height 10
click at [390, 374] on icon at bounding box center [388, 375] width 10 height 10
click at [326, 371] on icon at bounding box center [324, 375] width 10 height 10
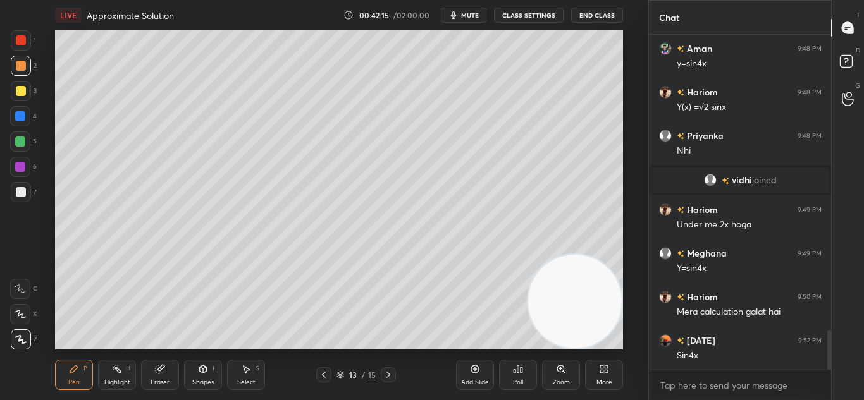
click at [390, 373] on icon at bounding box center [388, 375] width 10 height 10
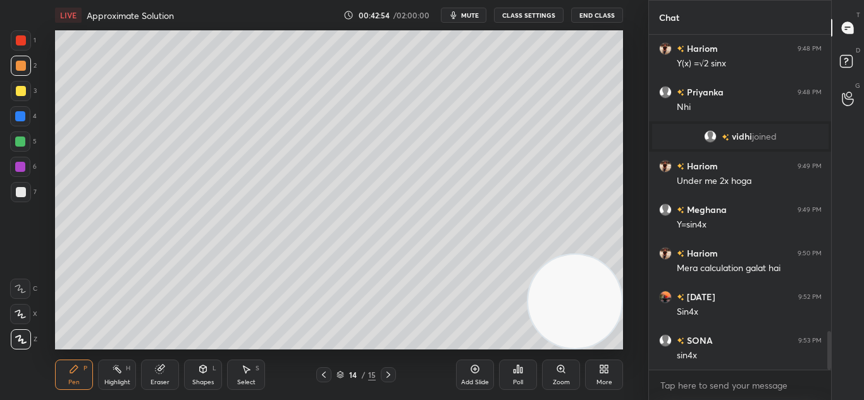
click at [328, 375] on icon at bounding box center [324, 375] width 10 height 10
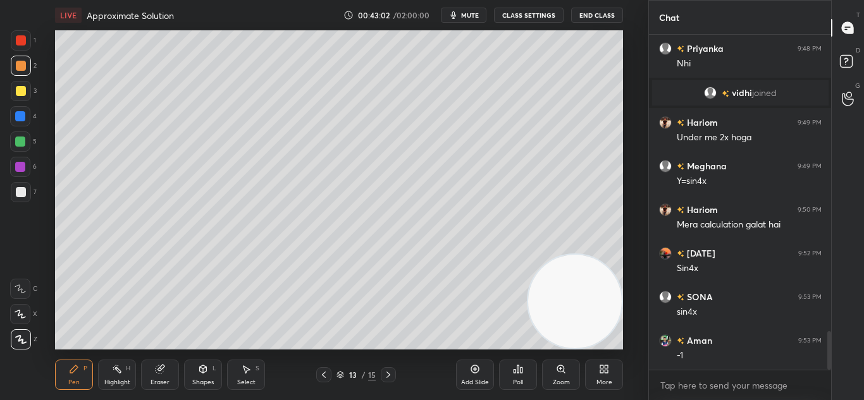
click at [389, 376] on icon at bounding box center [388, 375] width 4 height 6
click at [324, 369] on div at bounding box center [323, 374] width 15 height 15
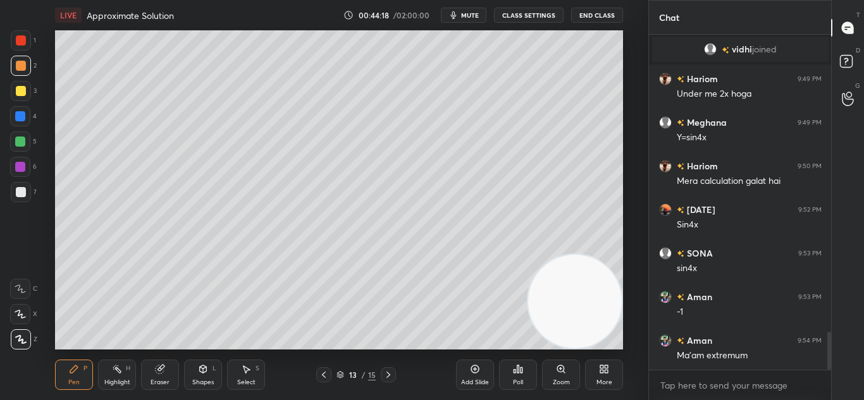
click at [386, 381] on div at bounding box center [388, 374] width 15 height 15
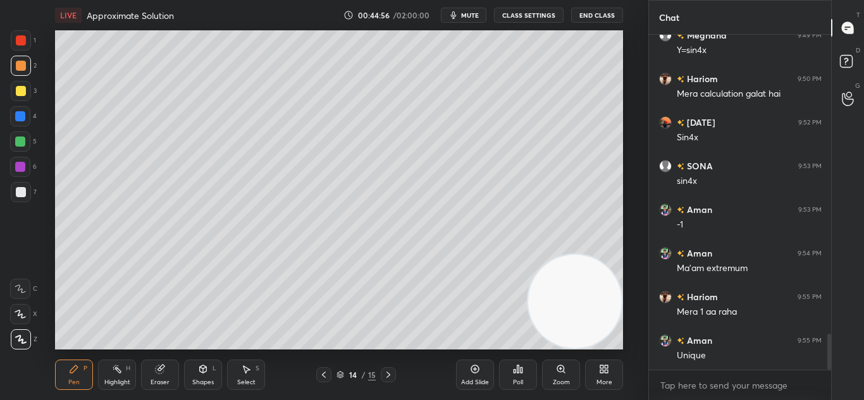
scroll to position [2775, 0]
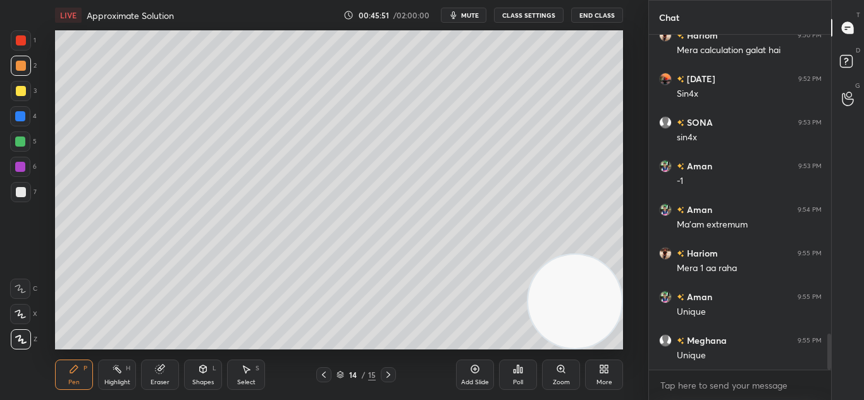
click at [331, 369] on div at bounding box center [323, 374] width 15 height 15
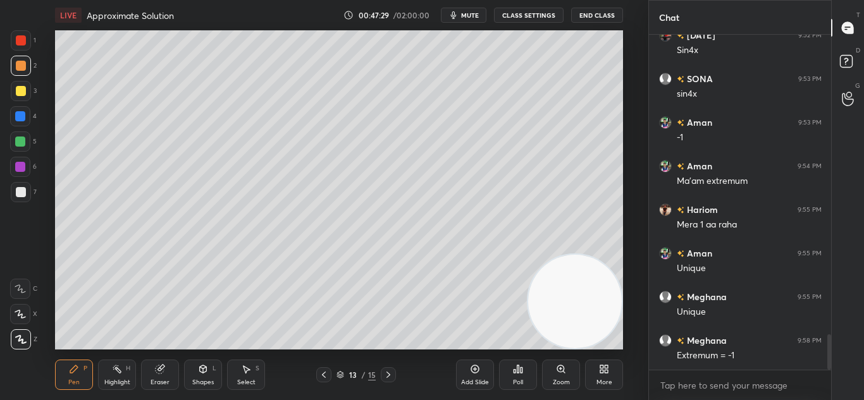
click at [390, 371] on icon at bounding box center [388, 375] width 10 height 10
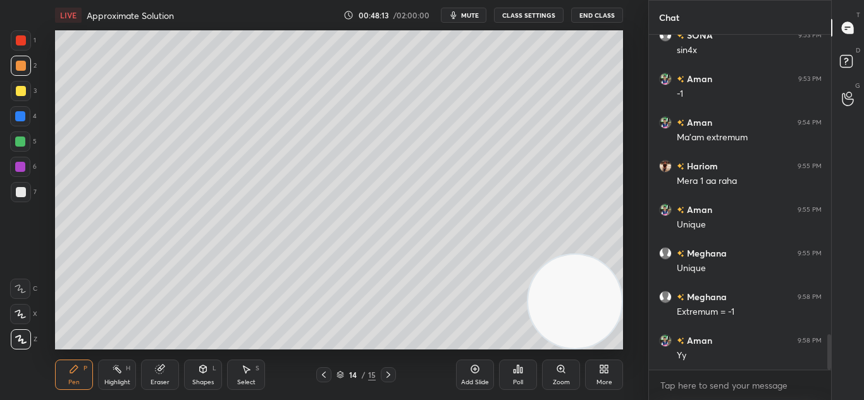
click at [473, 367] on icon at bounding box center [475, 369] width 10 height 10
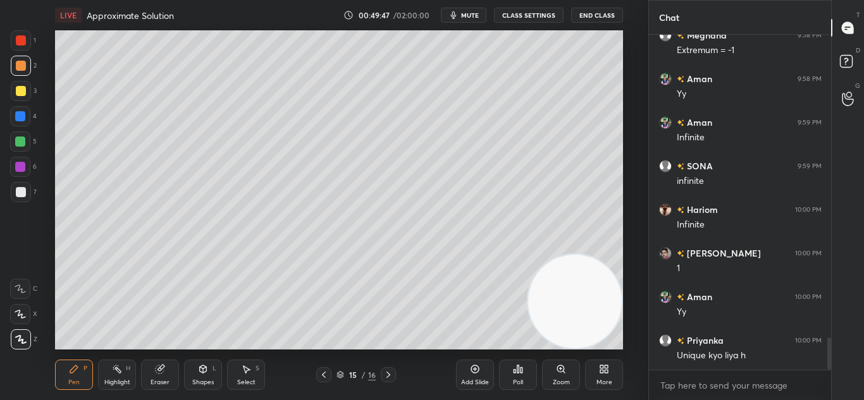
scroll to position [3168, 0]
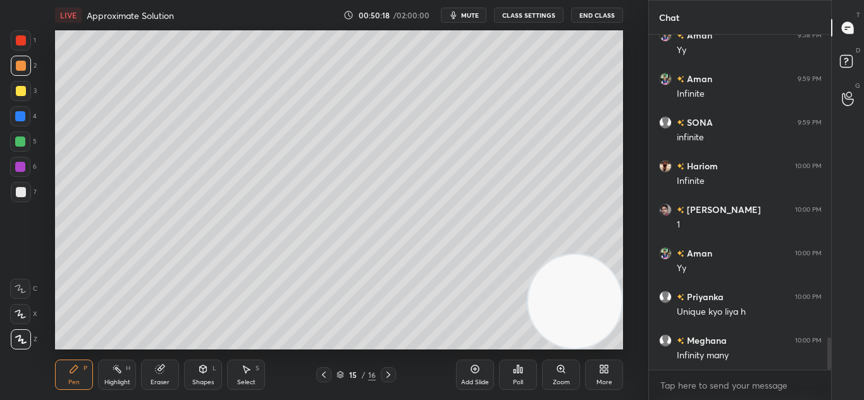
click at [472, 371] on icon at bounding box center [475, 370] width 8 height 8
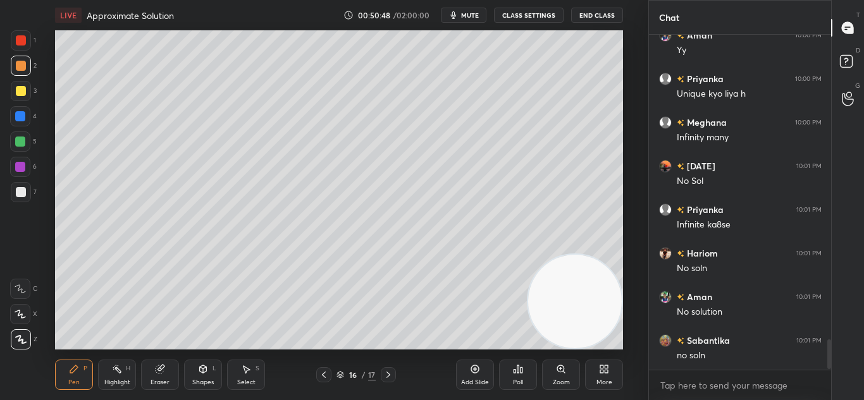
scroll to position [3429, 0]
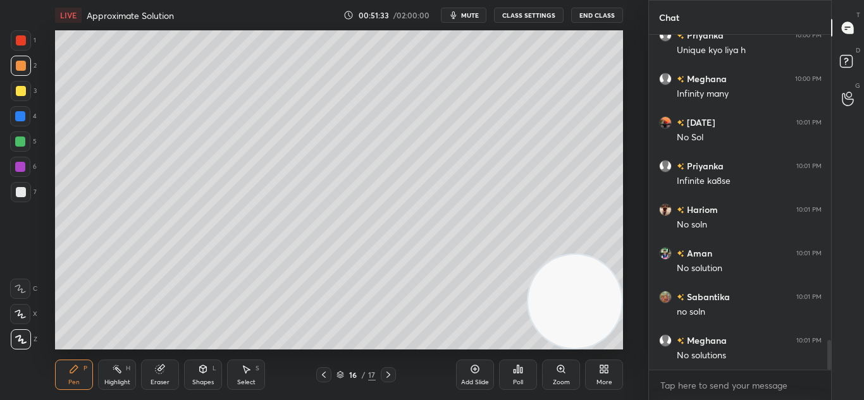
click at [478, 369] on icon at bounding box center [475, 369] width 10 height 10
drag, startPoint x: 164, startPoint y: 374, endPoint x: 178, endPoint y: 356, distance: 22.1
click at [167, 371] on div "Eraser" at bounding box center [160, 375] width 38 height 30
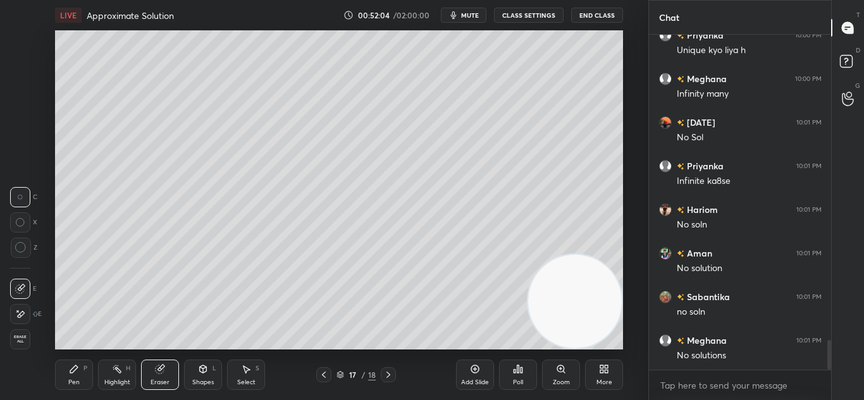
scroll to position [3484, 0]
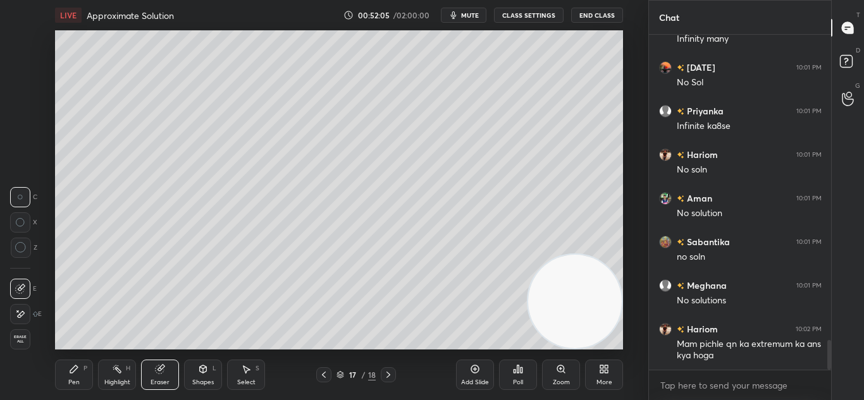
click at [97, 368] on div "Pen P Highlight H Eraser Shapes L Select S" at bounding box center [155, 375] width 201 height 30
click at [85, 374] on div "Pen P" at bounding box center [74, 375] width 38 height 30
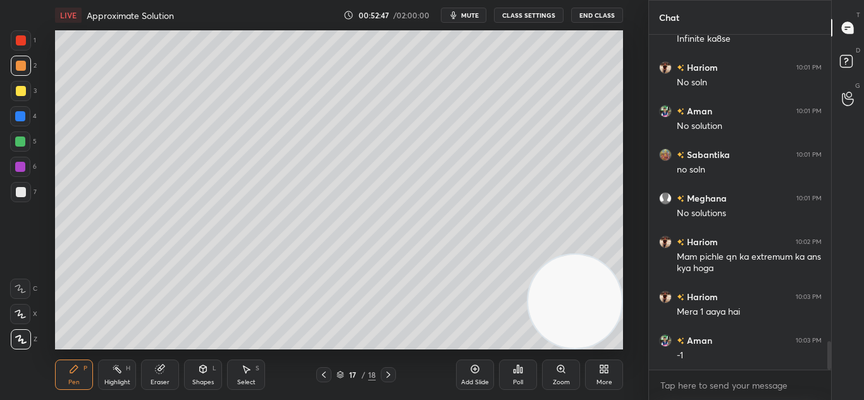
scroll to position [3615, 0]
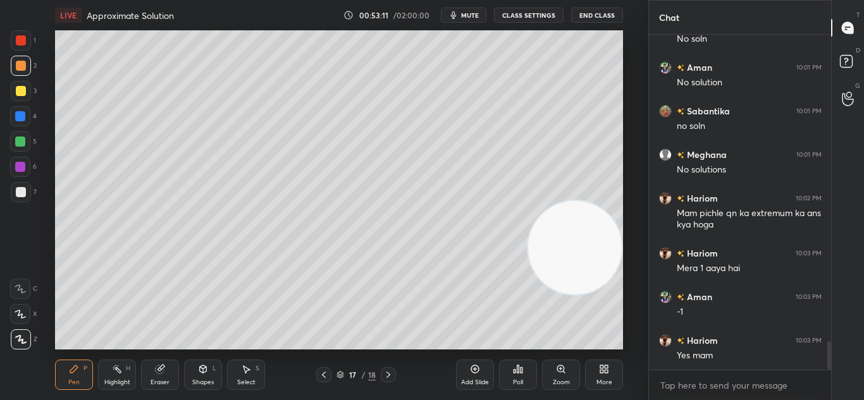
drag, startPoint x: 557, startPoint y: 290, endPoint x: 592, endPoint y: 123, distance: 170.6
click at [599, 201] on video at bounding box center [575, 248] width 94 height 94
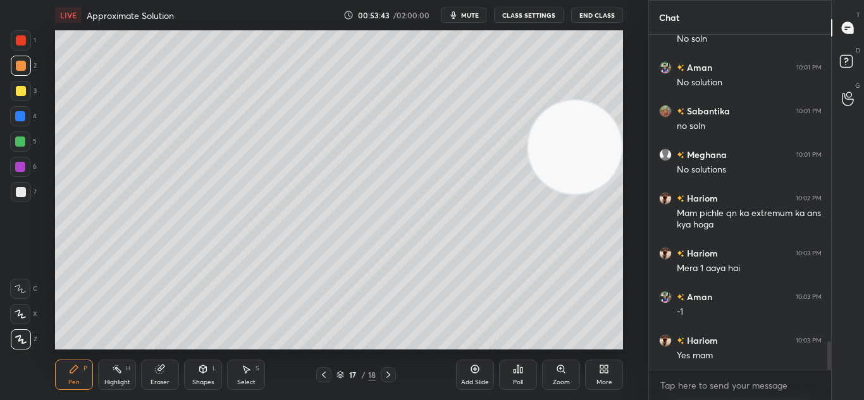
click at [328, 371] on icon at bounding box center [324, 375] width 10 height 10
click at [326, 371] on icon at bounding box center [324, 375] width 10 height 10
click at [326, 372] on icon at bounding box center [324, 375] width 10 height 10
click at [325, 372] on icon at bounding box center [324, 375] width 10 height 10
click at [326, 371] on icon at bounding box center [324, 375] width 10 height 10
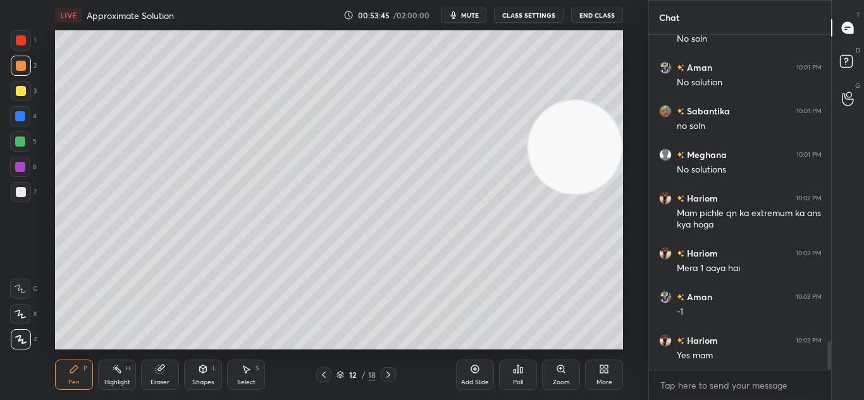
click at [327, 370] on icon at bounding box center [324, 375] width 10 height 10
click at [326, 369] on div at bounding box center [323, 374] width 15 height 15
click at [326, 370] on div at bounding box center [323, 374] width 15 height 15
click at [323, 372] on icon at bounding box center [324, 375] width 10 height 10
click at [391, 372] on icon at bounding box center [388, 375] width 10 height 10
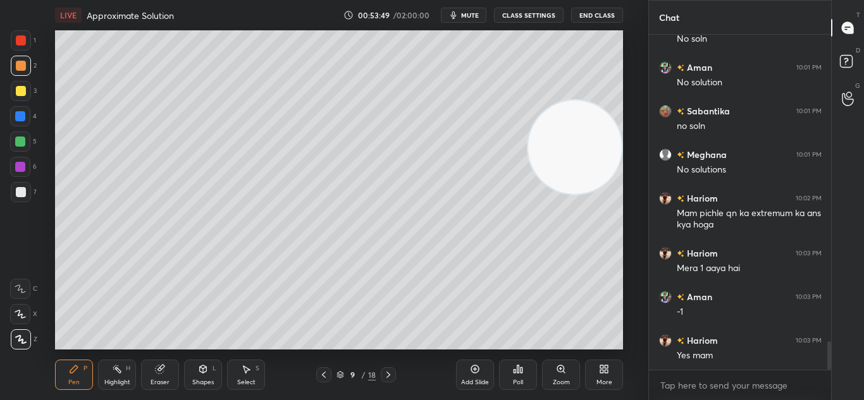
click at [392, 369] on div at bounding box center [388, 374] width 15 height 15
click at [390, 369] on div at bounding box center [388, 374] width 15 height 15
click at [389, 368] on div at bounding box center [388, 374] width 15 height 15
click at [390, 368] on div at bounding box center [388, 374] width 15 height 15
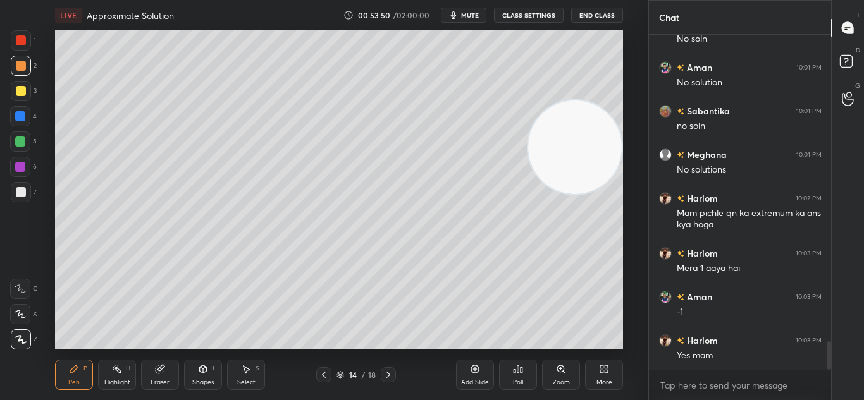
click at [390, 369] on div at bounding box center [388, 374] width 15 height 15
click at [388, 371] on icon at bounding box center [388, 375] width 10 height 10
click at [388, 370] on icon at bounding box center [388, 375] width 10 height 10
click at [389, 370] on icon at bounding box center [388, 375] width 10 height 10
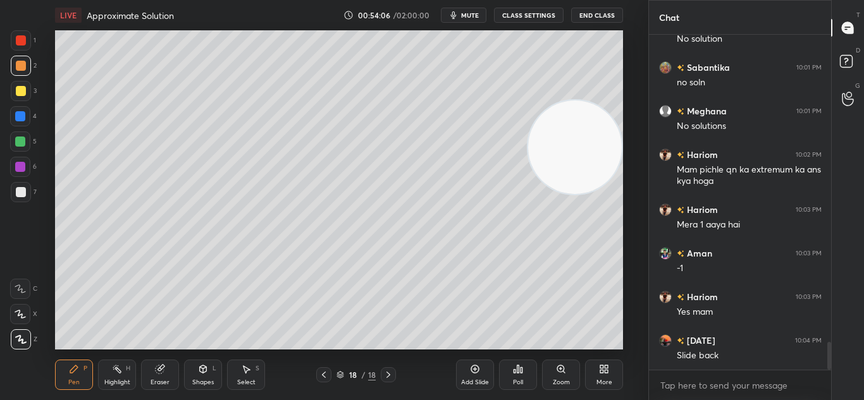
drag, startPoint x: 328, startPoint y: 376, endPoint x: 331, endPoint y: 369, distance: 8.2
click at [328, 376] on icon at bounding box center [324, 375] width 10 height 10
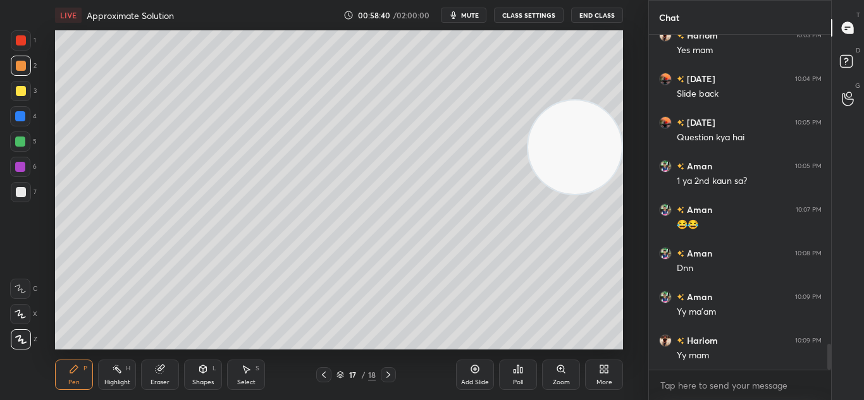
scroll to position [3965, 0]
click at [387, 373] on icon at bounding box center [388, 375] width 4 height 6
click at [473, 373] on icon at bounding box center [475, 370] width 8 height 8
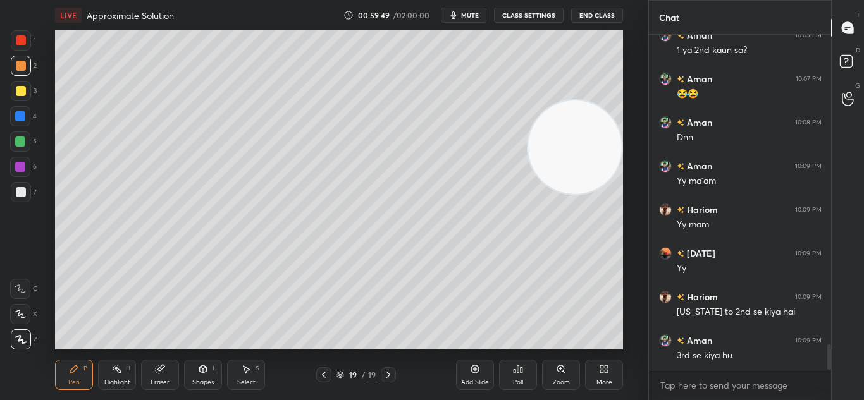
scroll to position [4082, 0]
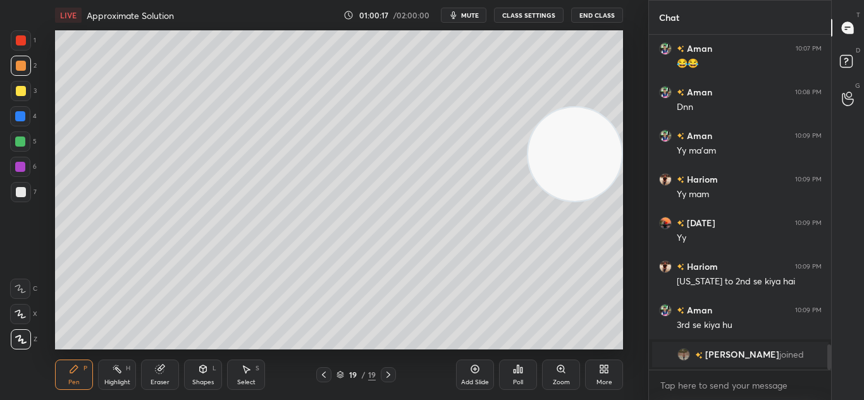
drag, startPoint x: 570, startPoint y: 148, endPoint x: 385, endPoint y: 338, distance: 264.8
click at [528, 201] on video at bounding box center [575, 155] width 94 height 94
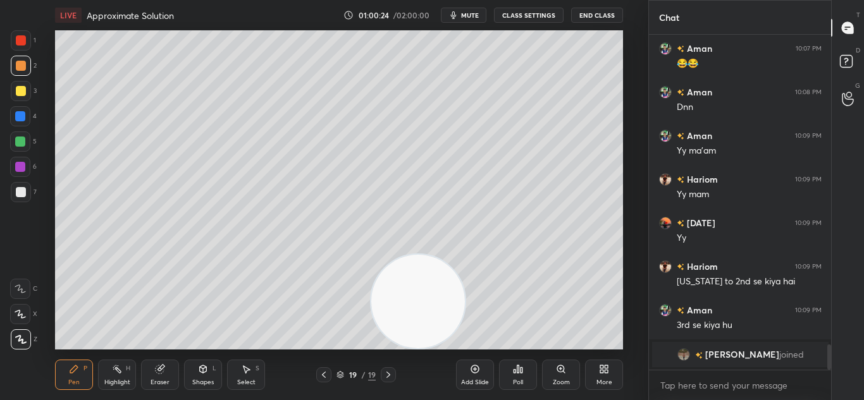
drag, startPoint x: 24, startPoint y: 89, endPoint x: 34, endPoint y: 83, distance: 11.4
click at [27, 88] on div at bounding box center [21, 91] width 20 height 20
click at [28, 117] on div at bounding box center [20, 116] width 20 height 20
click at [26, 116] on div at bounding box center [20, 116] width 20 height 20
click at [323, 373] on icon at bounding box center [324, 375] width 10 height 10
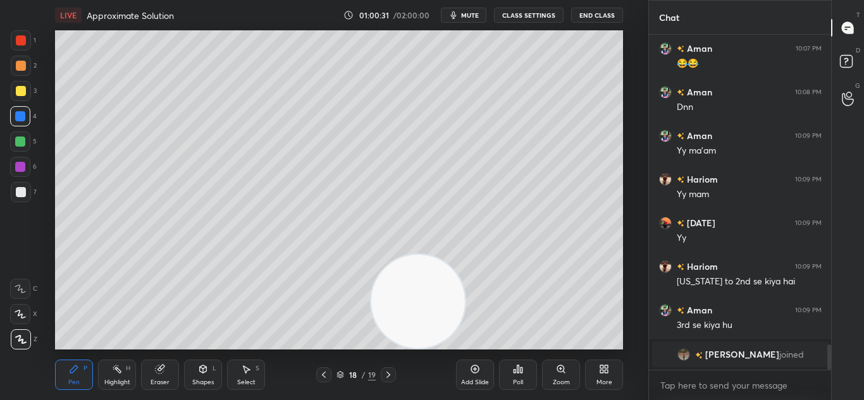
click at [328, 371] on icon at bounding box center [324, 375] width 10 height 10
click at [388, 372] on icon at bounding box center [388, 375] width 10 height 10
click at [389, 371] on icon at bounding box center [388, 375] width 10 height 10
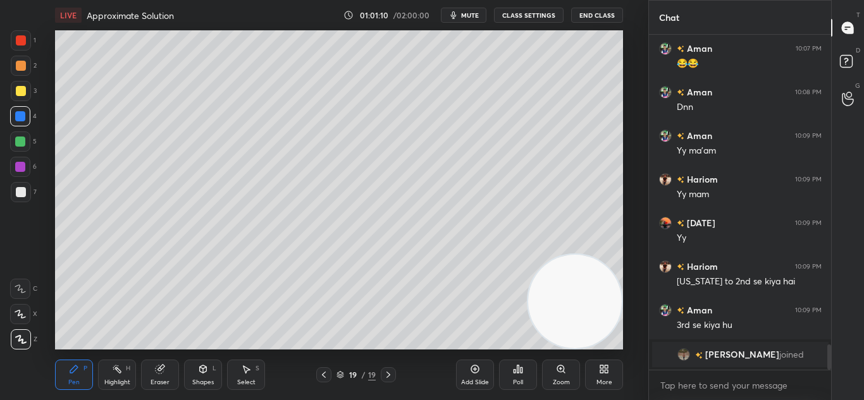
drag, startPoint x: 397, startPoint y: 295, endPoint x: 638, endPoint y: 211, distance: 255.2
click at [631, 222] on div "Setting up your live class Poll for secs No correct answer Start poll" at bounding box center [339, 189] width 598 height 319
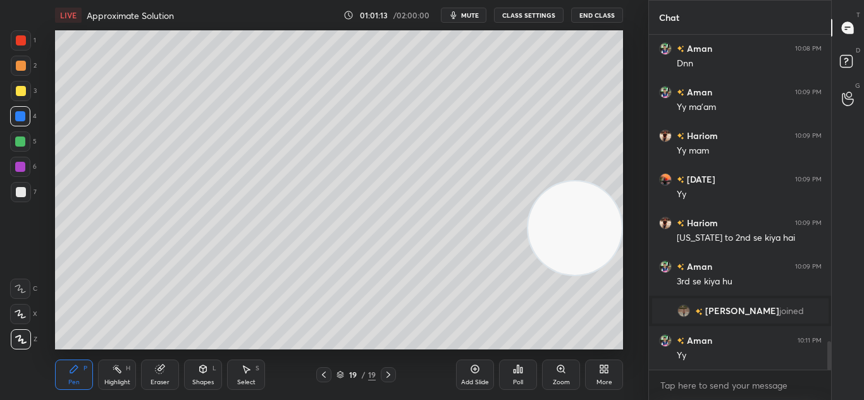
scroll to position [3647, 0]
click at [483, 366] on div "Add Slide" at bounding box center [475, 375] width 38 height 30
click at [479, 370] on icon at bounding box center [475, 370] width 8 height 8
click at [325, 369] on div at bounding box center [323, 374] width 15 height 15
click at [328, 369] on div at bounding box center [323, 374] width 15 height 15
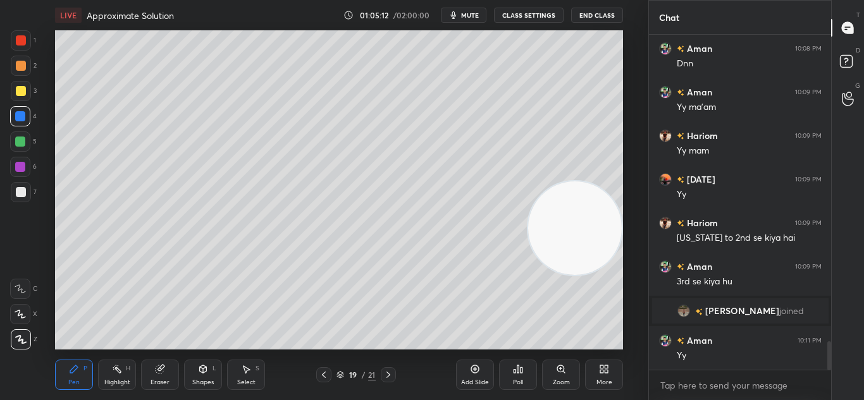
click at [323, 373] on icon at bounding box center [324, 375] width 10 height 10
click at [324, 371] on icon at bounding box center [324, 375] width 10 height 10
click at [386, 376] on icon at bounding box center [388, 375] width 10 height 10
click at [390, 373] on icon at bounding box center [388, 375] width 10 height 10
click at [392, 369] on div at bounding box center [388, 374] width 15 height 15
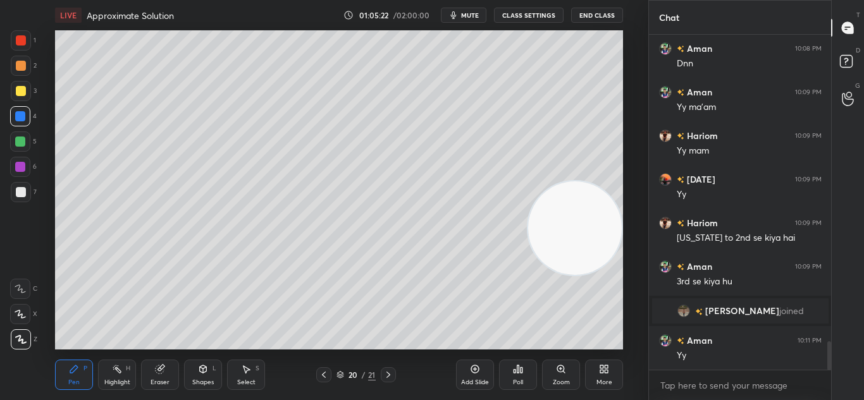
click at [392, 367] on div at bounding box center [388, 374] width 15 height 15
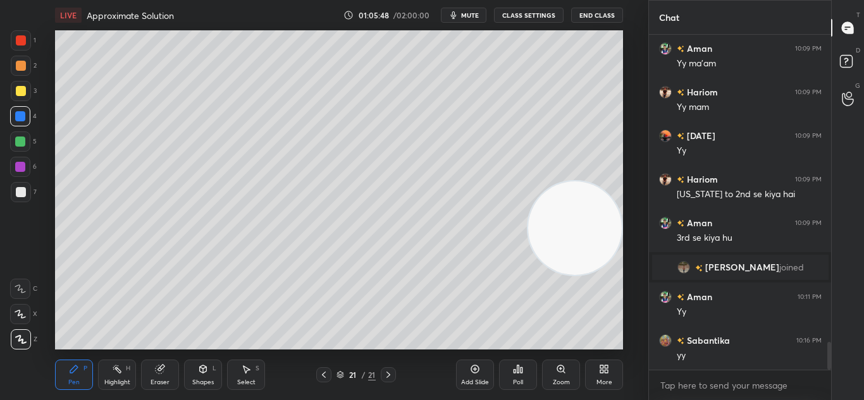
click at [17, 63] on div at bounding box center [21, 66] width 10 height 10
click at [22, 64] on div at bounding box center [21, 66] width 10 height 10
click at [28, 61] on div at bounding box center [21, 66] width 20 height 20
click at [327, 369] on div at bounding box center [323, 374] width 15 height 15
click at [324, 369] on div at bounding box center [323, 374] width 15 height 15
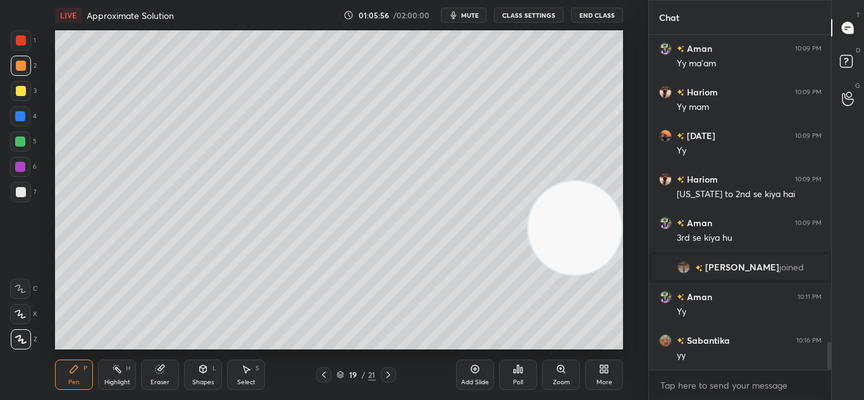
click at [20, 92] on div at bounding box center [21, 91] width 10 height 10
click at [390, 369] on div at bounding box center [388, 374] width 15 height 15
click at [392, 370] on icon at bounding box center [388, 375] width 10 height 10
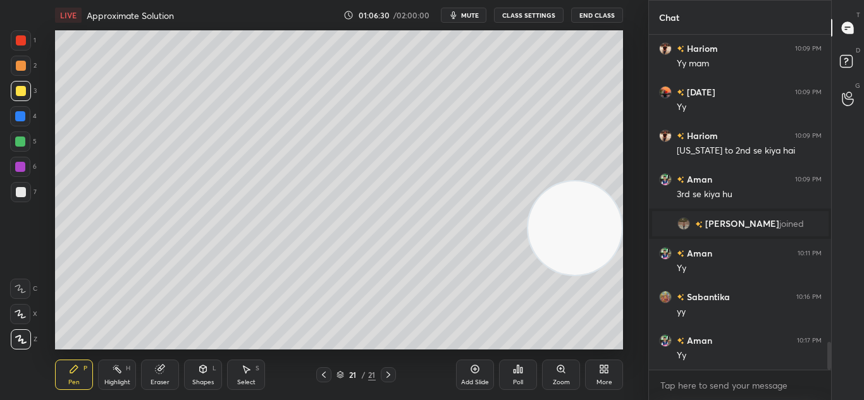
click at [323, 372] on icon at bounding box center [324, 375] width 10 height 10
click at [390, 373] on icon at bounding box center [388, 375] width 10 height 10
click at [384, 373] on icon at bounding box center [388, 375] width 10 height 10
click at [385, 372] on icon at bounding box center [388, 375] width 10 height 10
click at [471, 366] on icon at bounding box center [475, 369] width 10 height 10
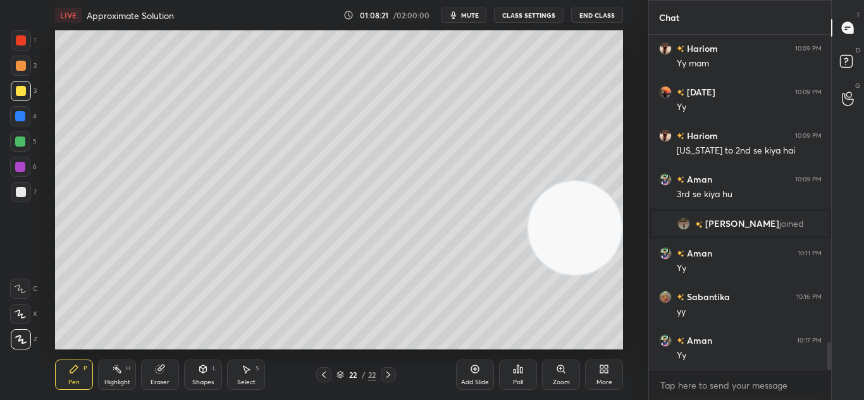
scroll to position [3778, 0]
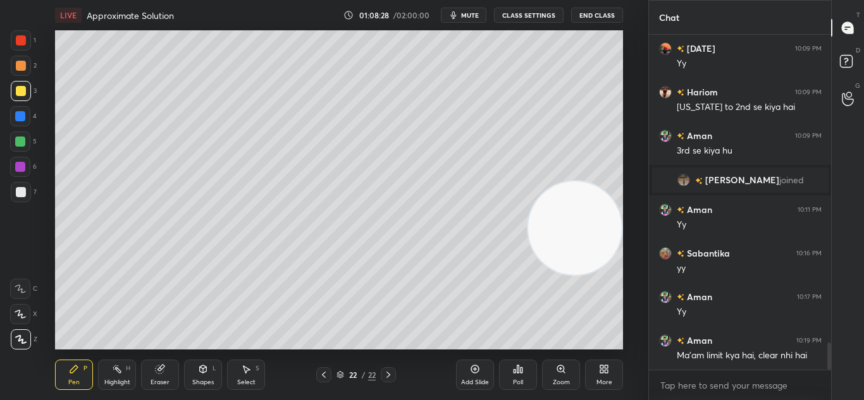
click at [166, 376] on div "Eraser" at bounding box center [160, 375] width 38 height 30
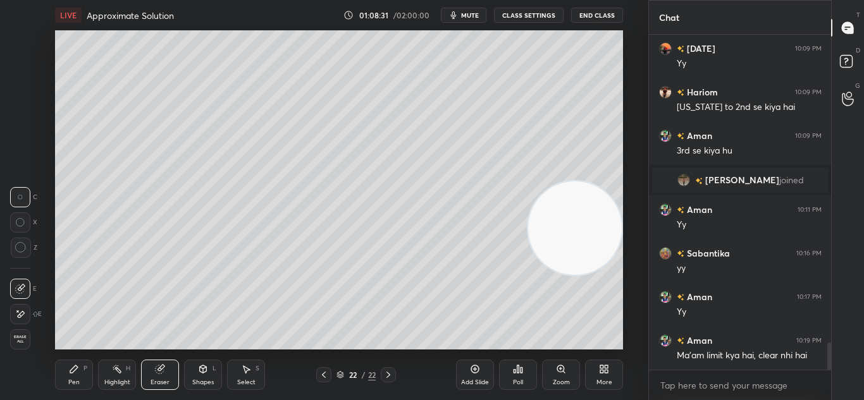
click at [99, 376] on div "Highlight H" at bounding box center [117, 375] width 38 height 30
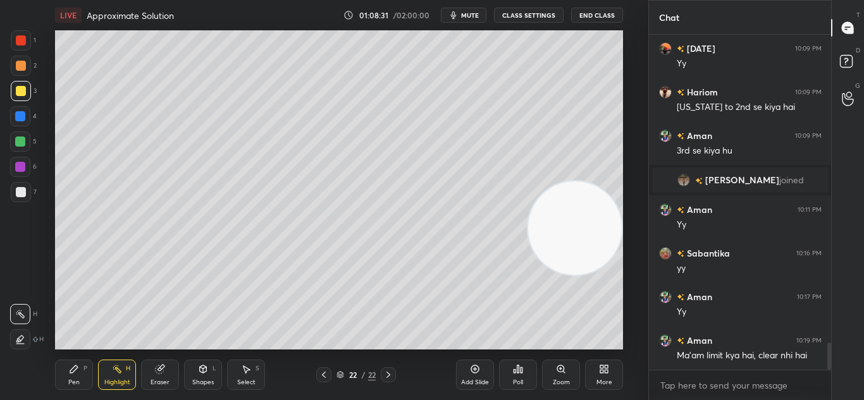
click at [87, 380] on div "Pen P" at bounding box center [74, 375] width 38 height 30
click at [521, 374] on div "Poll" at bounding box center [518, 375] width 38 height 30
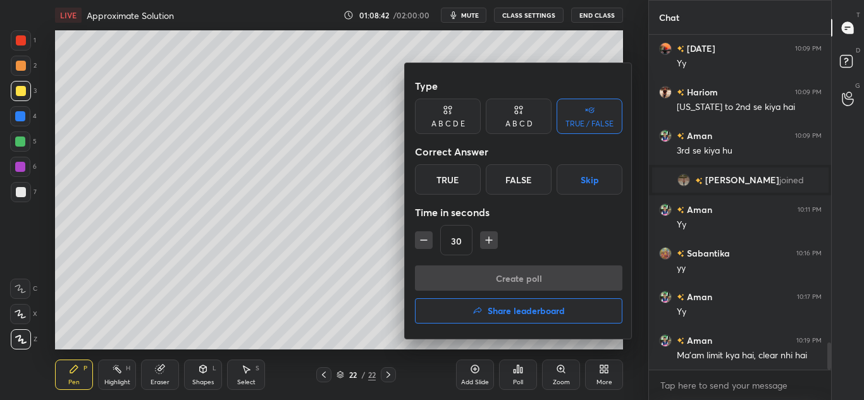
drag, startPoint x: 532, startPoint y: 121, endPoint x: 531, endPoint y: 132, distance: 10.2
click at [532, 123] on div "A B C D" at bounding box center [518, 124] width 27 height 8
click at [521, 180] on div "C" at bounding box center [518, 179] width 37 height 30
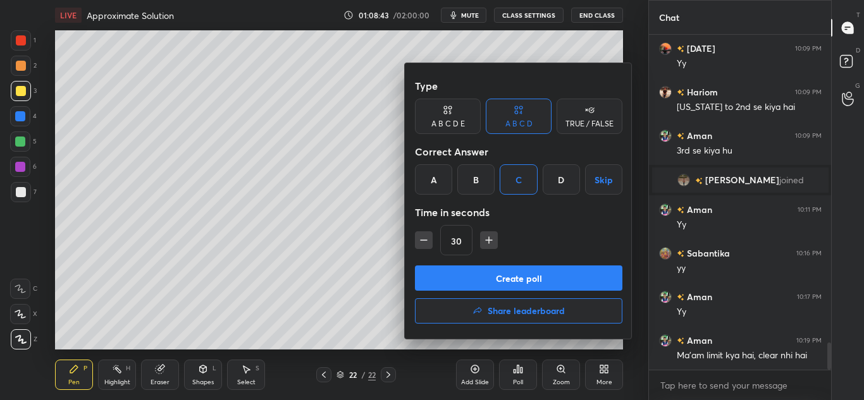
click at [483, 240] on icon "button" at bounding box center [489, 240] width 13 height 13
click at [486, 237] on icon "button" at bounding box center [489, 240] width 13 height 13
click at [488, 239] on icon "button" at bounding box center [489, 240] width 13 height 13
type input "75"
click at [498, 276] on button "Create poll" at bounding box center [518, 278] width 207 height 25
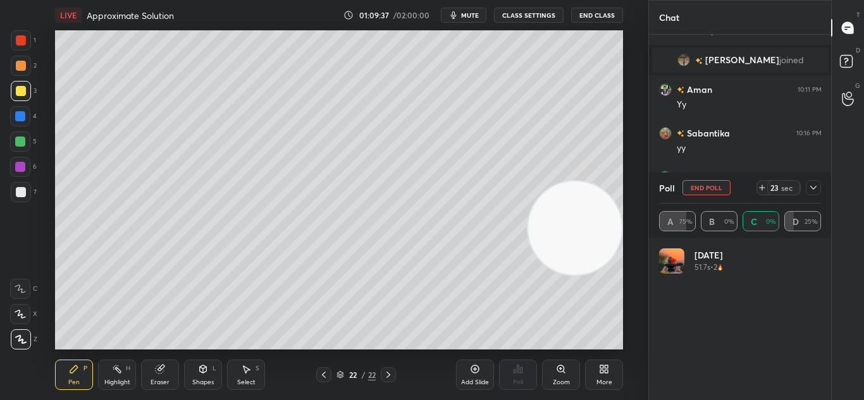
scroll to position [148, 158]
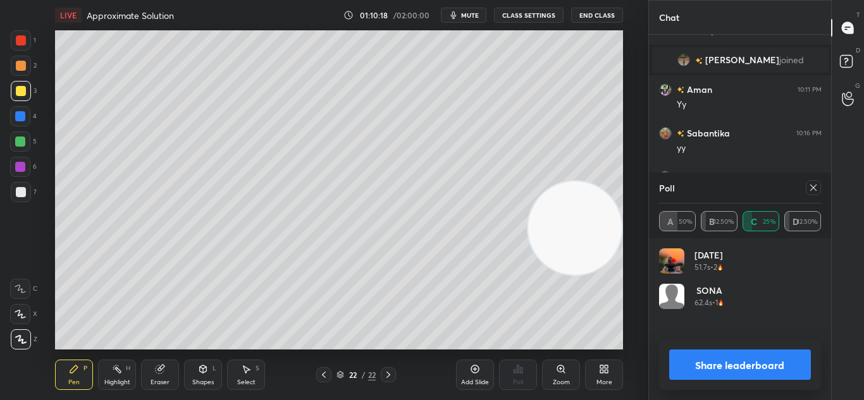
click at [724, 368] on button "Share leaderboard" at bounding box center [740, 365] width 142 height 30
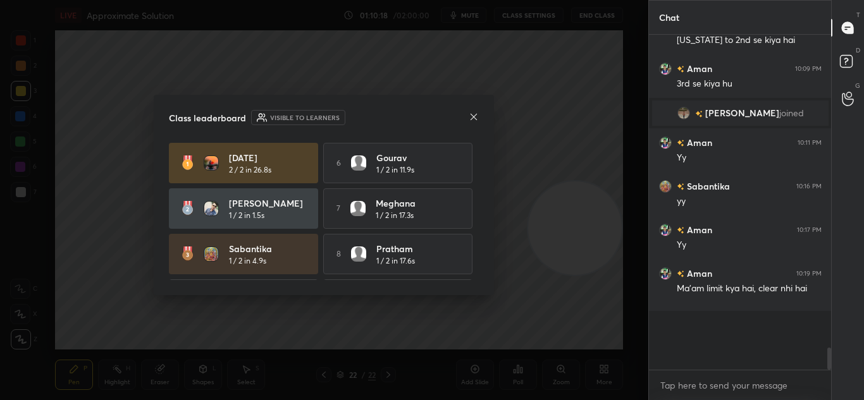
scroll to position [0, 0]
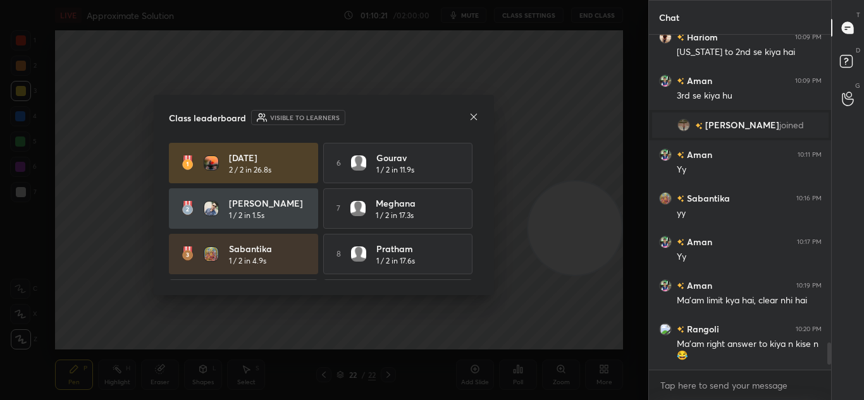
drag, startPoint x: 480, startPoint y: 215, endPoint x: 478, endPoint y: 237, distance: 22.3
click at [478, 237] on div "Class leaderboard Visible to learners Kartik 2 / 2 in 26.8s 6 Gourav 1 / 2 in 1…" at bounding box center [324, 195] width 340 height 201
click at [467, 113] on div "Class leaderboard Visible to learners" at bounding box center [324, 117] width 310 height 15
click at [462, 112] on div "Class leaderboard Visible to learners" at bounding box center [324, 117] width 310 height 15
click at [467, 111] on div "Class leaderboard Visible to learners" at bounding box center [324, 117] width 310 height 15
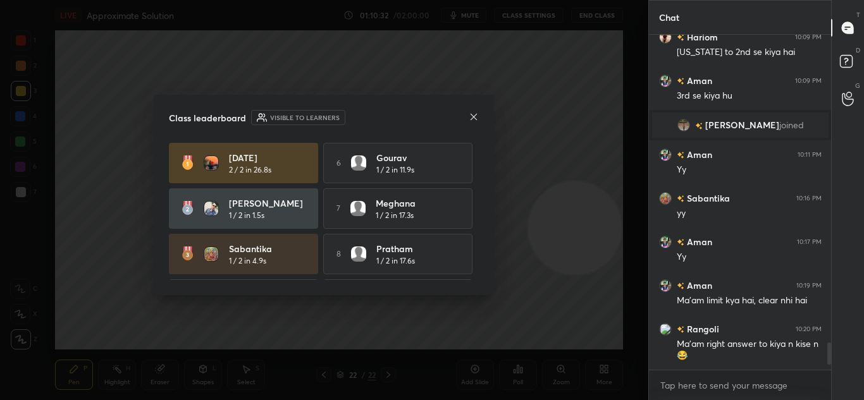
click at [475, 118] on icon at bounding box center [474, 117] width 6 height 6
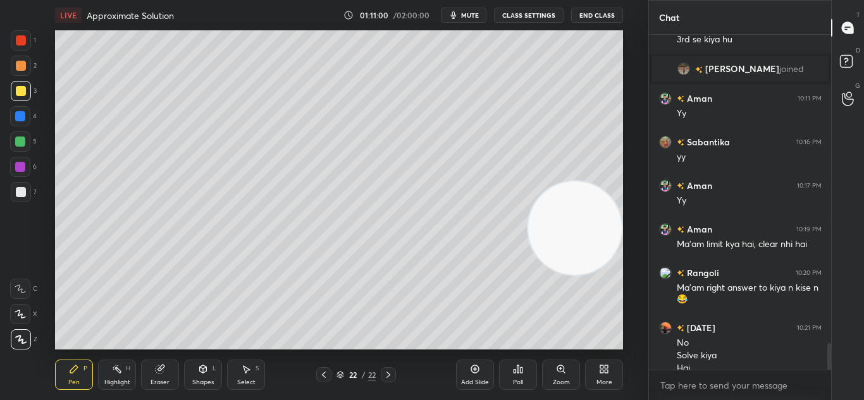
scroll to position [3902, 0]
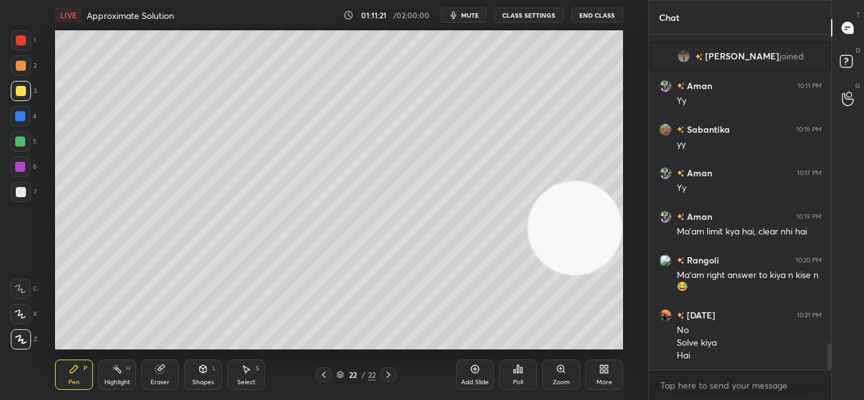
click at [476, 371] on icon at bounding box center [475, 369] width 10 height 10
click at [326, 374] on icon at bounding box center [323, 375] width 10 height 10
click at [386, 377] on icon at bounding box center [388, 375] width 10 height 10
drag, startPoint x: 323, startPoint y: 370, endPoint x: 329, endPoint y: 368, distance: 6.6
click at [327, 369] on div at bounding box center [323, 374] width 15 height 15
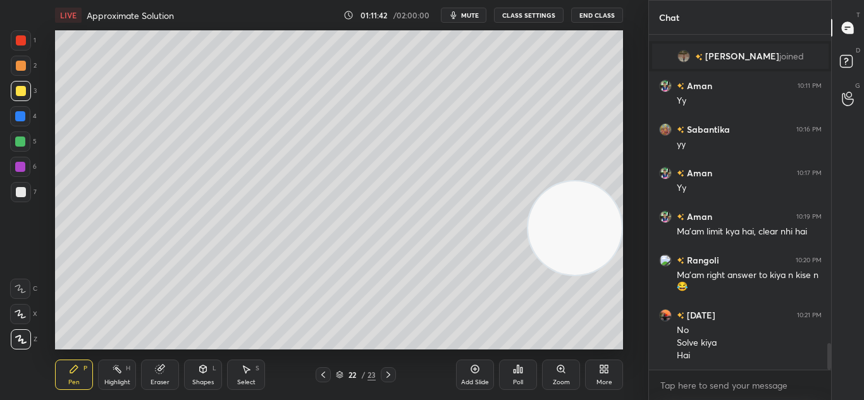
click at [386, 374] on icon at bounding box center [388, 375] width 10 height 10
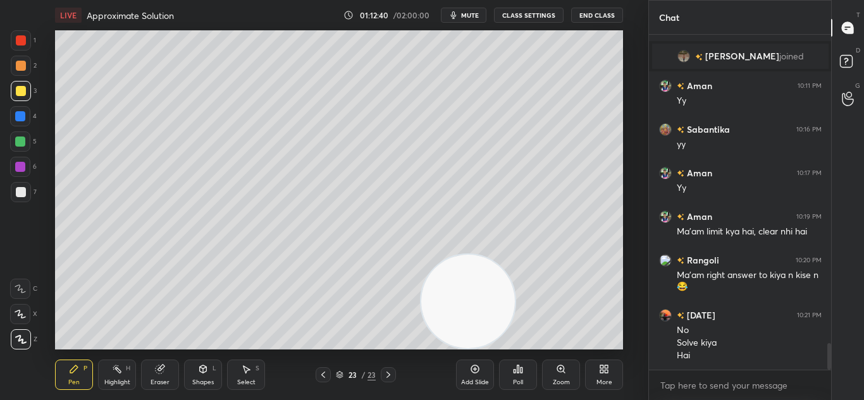
drag, startPoint x: 586, startPoint y: 211, endPoint x: 321, endPoint y: 409, distance: 330.4
click at [321, 0] on html "1 2 3 4 5 6 7 C X Z C X Z E E Erase all H H LIVE Approximate Solution 01:12:40 …" at bounding box center [432, 0] width 864 height 0
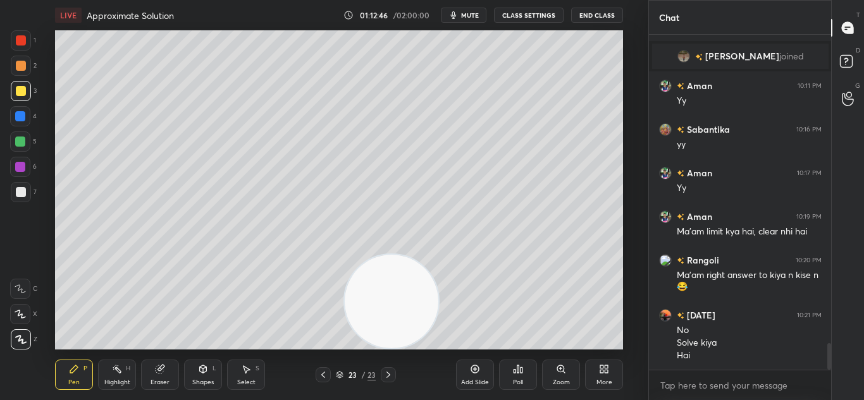
drag, startPoint x: 312, startPoint y: 316, endPoint x: 598, endPoint y: 359, distance: 288.5
click at [572, 369] on div "LIVE Approximate Solution 01:12:46 / 02:00:00 mute CLASS SETTINGS End Class Set…" at bounding box center [339, 200] width 598 height 400
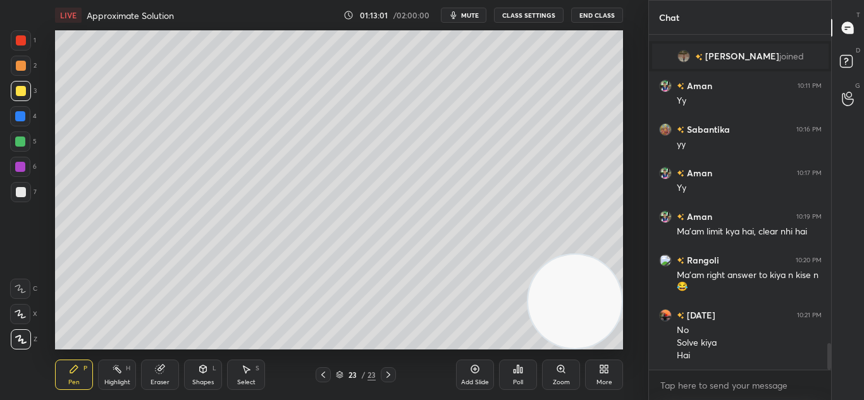
click at [173, 368] on div "Eraser" at bounding box center [160, 375] width 38 height 30
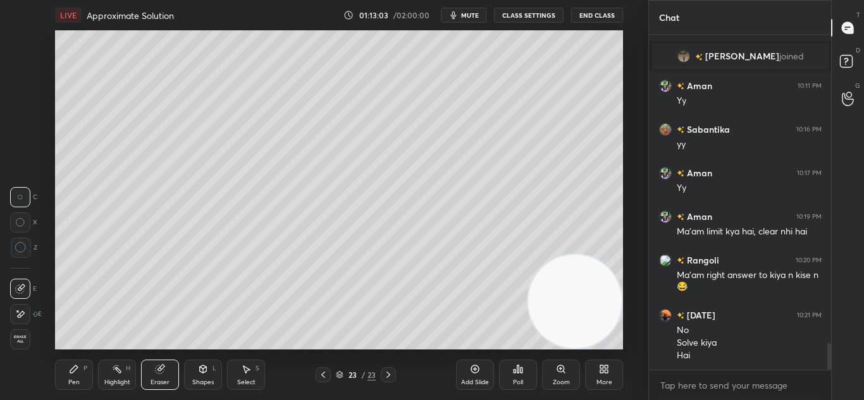
click at [87, 369] on div "P" at bounding box center [85, 369] width 4 height 6
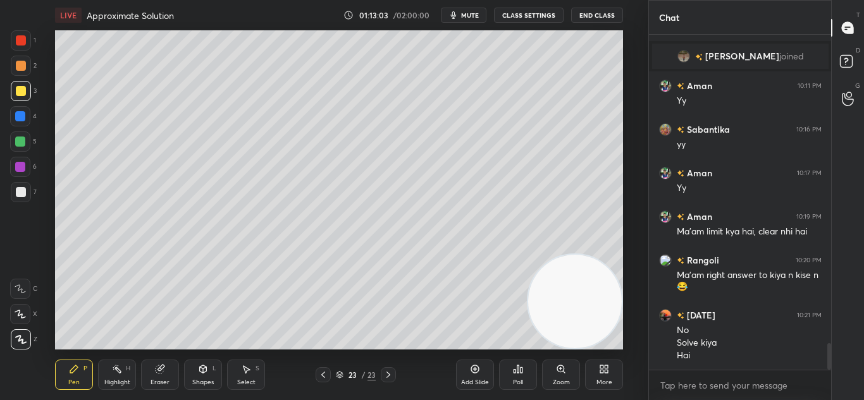
click at [85, 368] on div "P" at bounding box center [85, 369] width 4 height 6
click at [482, 373] on div "Add Slide" at bounding box center [475, 375] width 38 height 30
click at [326, 368] on div at bounding box center [323, 374] width 15 height 15
drag, startPoint x: 380, startPoint y: 375, endPoint x: 384, endPoint y: 369, distance: 6.8
click at [380, 375] on div "23 / 24" at bounding box center [356, 374] width 80 height 15
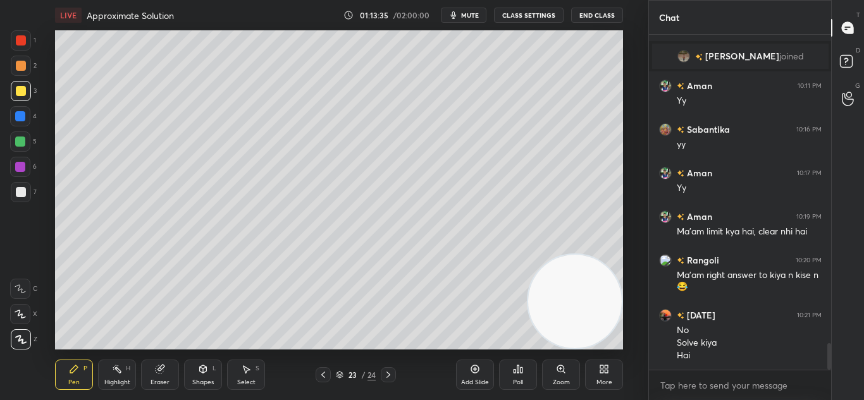
drag, startPoint x: 388, startPoint y: 375, endPoint x: 391, endPoint y: 364, distance: 11.7
click at [389, 374] on icon at bounding box center [388, 375] width 10 height 10
click at [324, 366] on div "Pen P Highlight H Eraser Shapes L Select S 24 / 24 Add Slide Poll Zoom More" at bounding box center [339, 375] width 568 height 51
click at [333, 371] on div "24 / 24" at bounding box center [356, 374] width 80 height 15
click at [330, 370] on div at bounding box center [323, 374] width 15 height 15
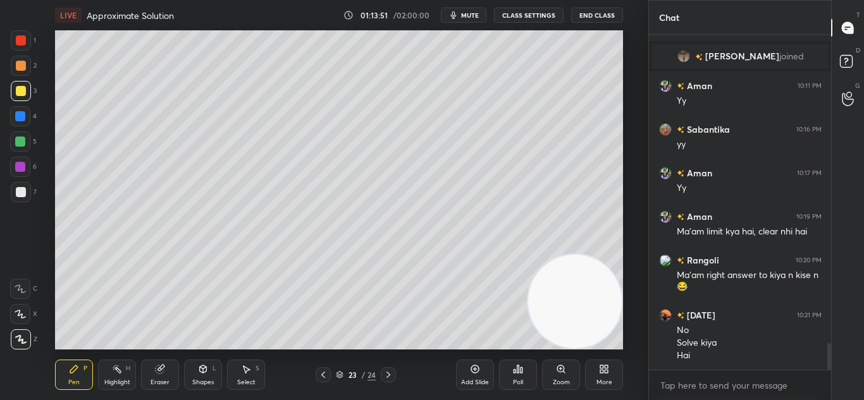
click at [327, 371] on icon at bounding box center [323, 375] width 10 height 10
click at [326, 371] on icon at bounding box center [323, 375] width 10 height 10
click at [394, 371] on div at bounding box center [388, 374] width 15 height 15
click at [388, 372] on icon at bounding box center [388, 375] width 10 height 10
click at [391, 373] on icon at bounding box center [388, 375] width 10 height 10
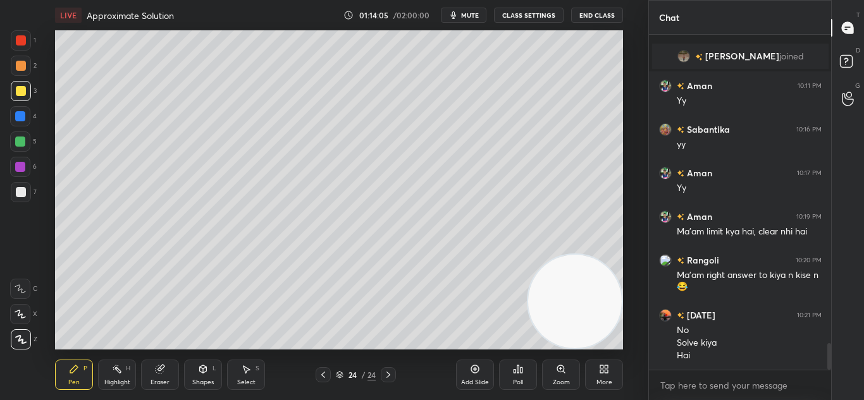
scroll to position [3946, 0]
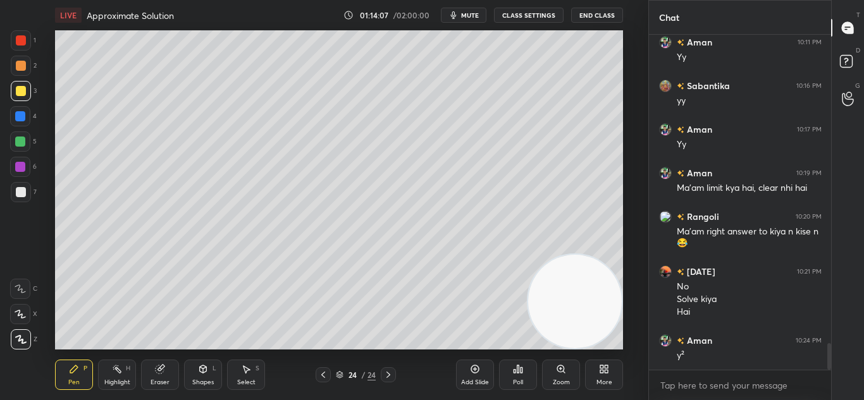
click at [318, 382] on div "Pen P Highlight H Eraser Shapes L Select S 24 / 24 Add Slide Poll Zoom More" at bounding box center [339, 375] width 568 height 51
click at [319, 376] on icon at bounding box center [323, 375] width 10 height 10
click at [385, 372] on icon at bounding box center [388, 375] width 10 height 10
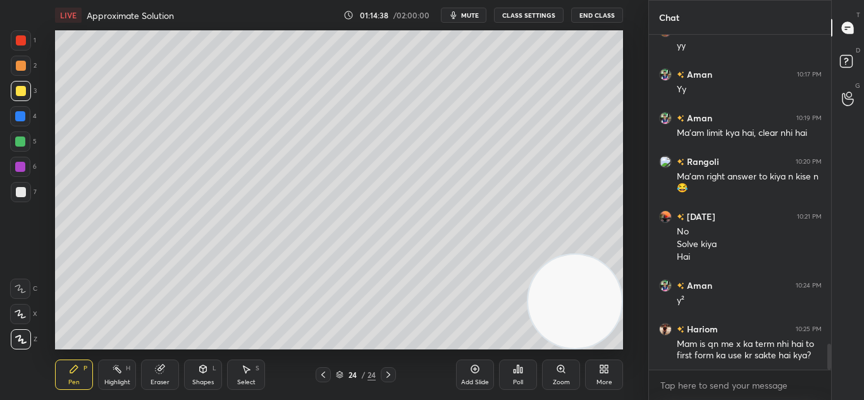
click at [323, 374] on icon at bounding box center [323, 375] width 10 height 10
click at [323, 373] on icon at bounding box center [323, 375] width 4 height 6
click at [392, 373] on icon at bounding box center [388, 375] width 10 height 10
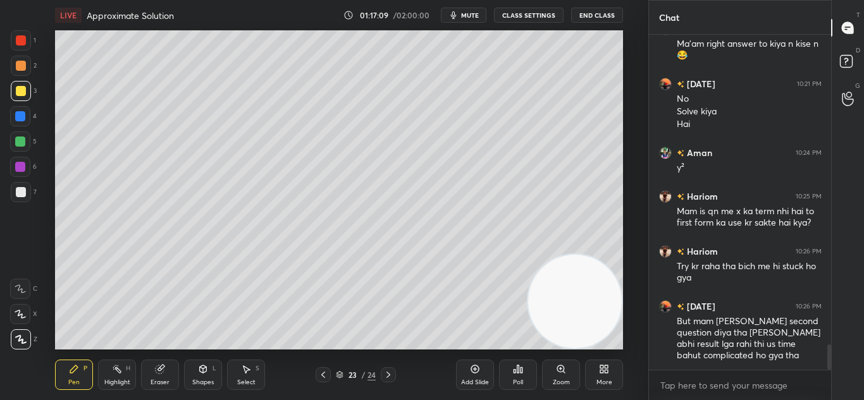
scroll to position [4188, 0]
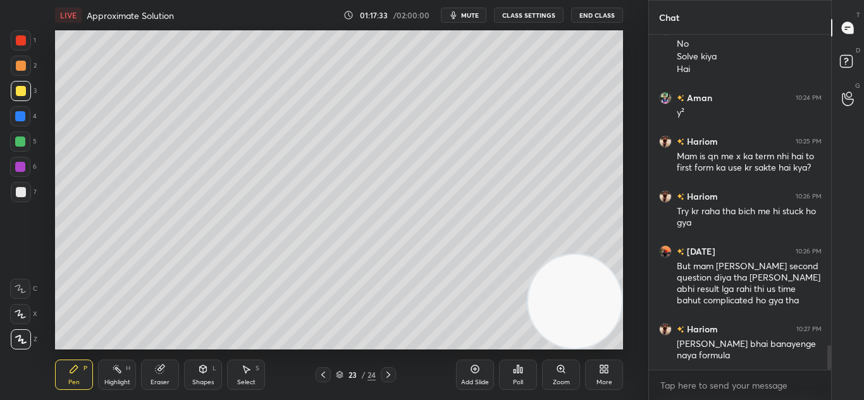
click at [383, 375] on div at bounding box center [388, 374] width 15 height 15
click at [388, 371] on icon at bounding box center [388, 375] width 10 height 10
click at [481, 367] on div "Add Slide" at bounding box center [475, 375] width 38 height 30
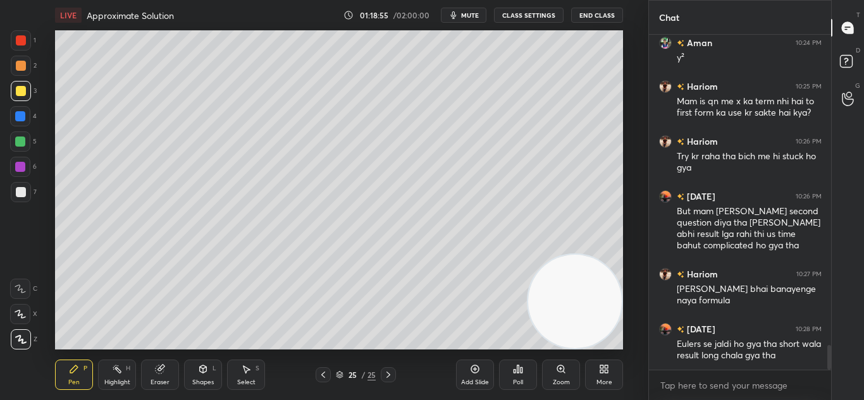
scroll to position [4287, 0]
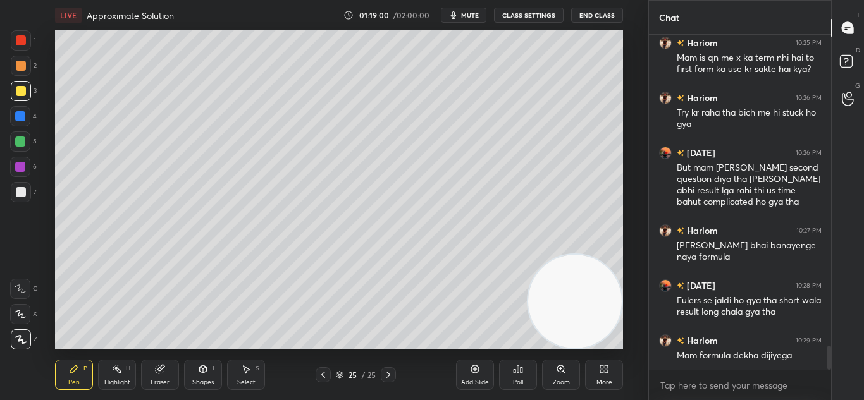
click at [320, 373] on icon at bounding box center [323, 375] width 10 height 10
click at [321, 373] on icon at bounding box center [323, 375] width 10 height 10
click at [323, 371] on icon at bounding box center [323, 375] width 10 height 10
click at [324, 371] on icon at bounding box center [323, 375] width 10 height 10
click at [324, 370] on icon at bounding box center [323, 375] width 10 height 10
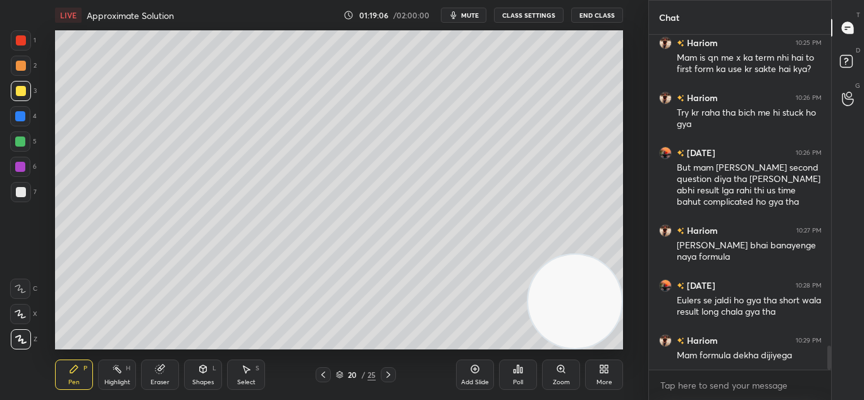
click at [324, 370] on icon at bounding box center [323, 375] width 10 height 10
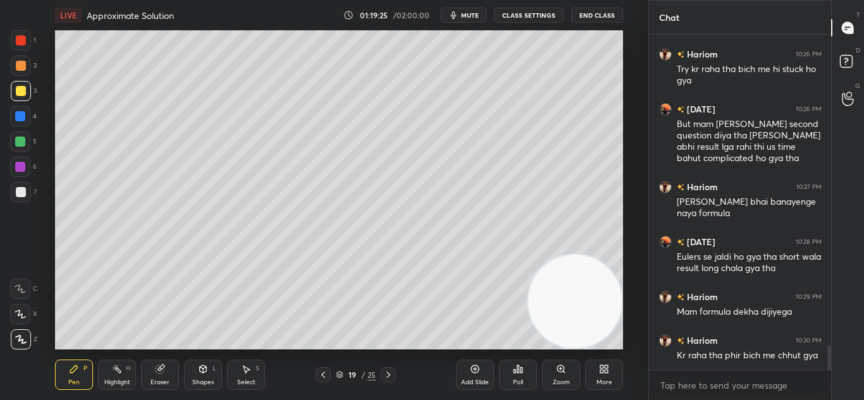
click at [392, 371] on icon at bounding box center [388, 375] width 10 height 10
click at [393, 369] on div at bounding box center [388, 374] width 15 height 15
click at [393, 368] on div at bounding box center [388, 374] width 15 height 15
click at [395, 368] on div at bounding box center [388, 374] width 15 height 15
click at [395, 367] on div "Pen P Highlight H Eraser Shapes L Select S 23 / 25 Add Slide Poll Zoom More" at bounding box center [339, 375] width 568 height 51
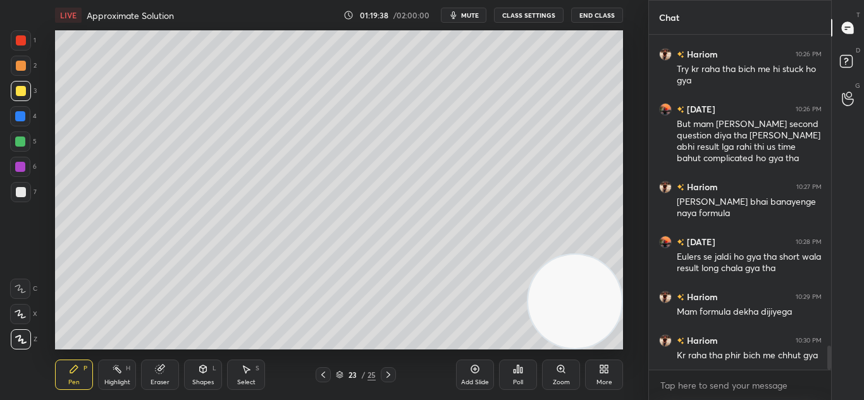
click at [385, 371] on icon at bounding box center [388, 375] width 10 height 10
click at [386, 371] on icon at bounding box center [388, 375] width 10 height 10
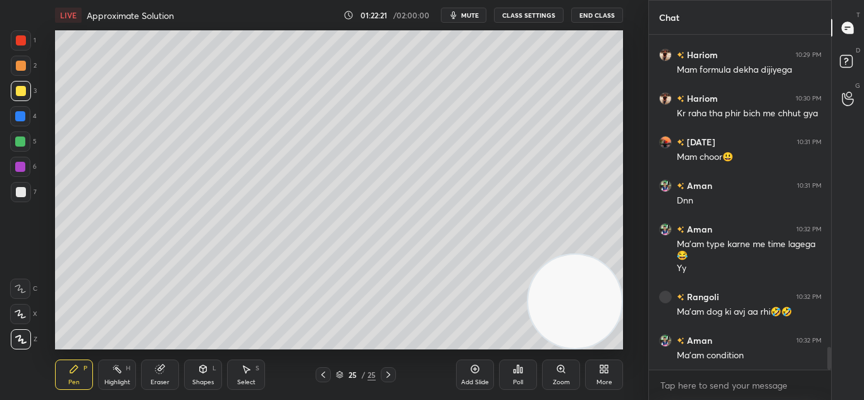
scroll to position [4617, 0]
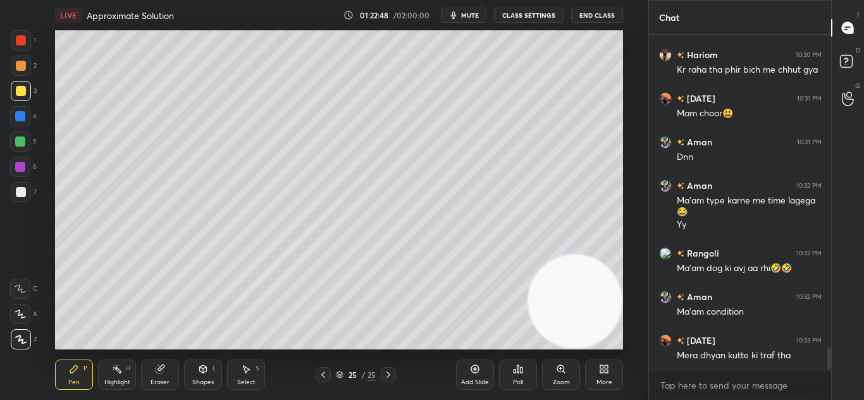
click at [475, 373] on icon at bounding box center [475, 370] width 8 height 8
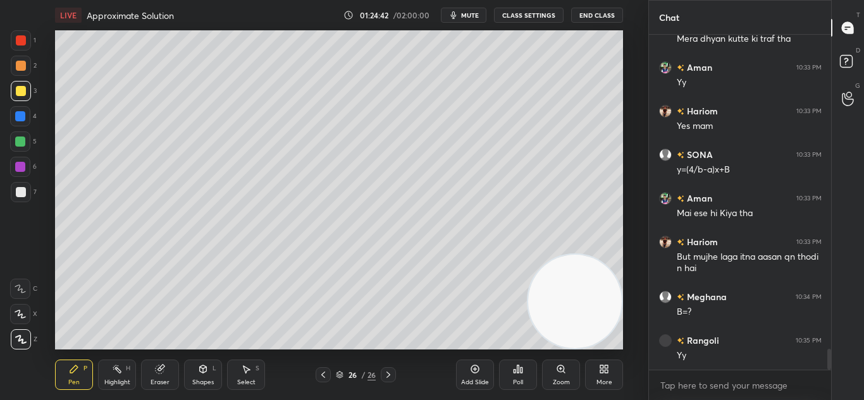
scroll to position [4977, 0]
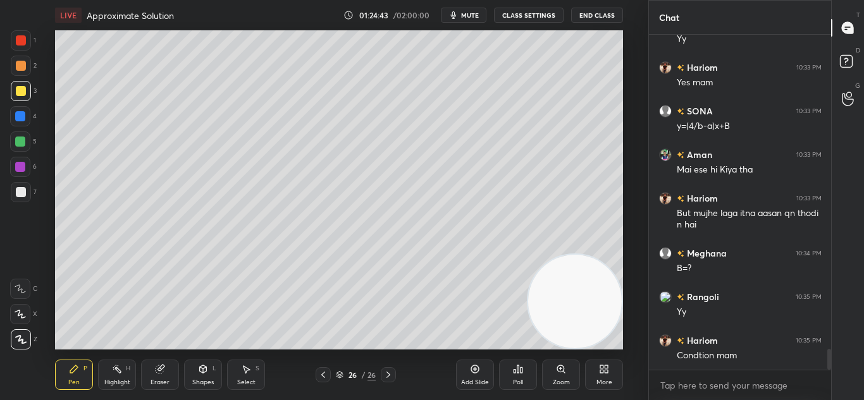
click at [325, 373] on icon at bounding box center [323, 375] width 10 height 10
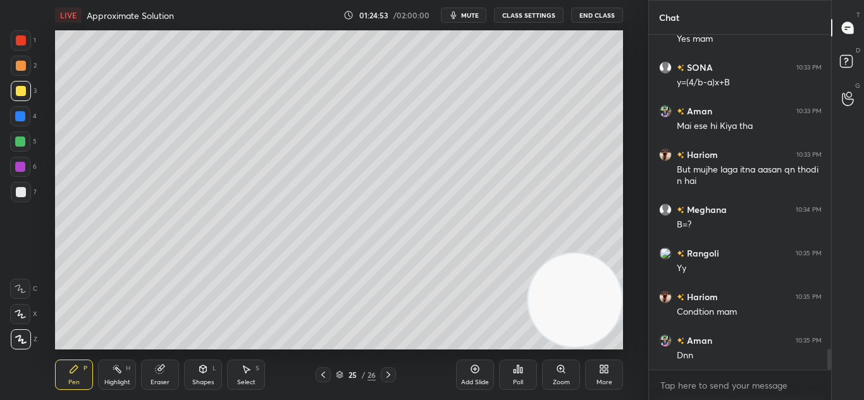
drag, startPoint x: 563, startPoint y: 298, endPoint x: 603, endPoint y: 237, distance: 72.6
click at [602, 254] on video at bounding box center [575, 301] width 94 height 94
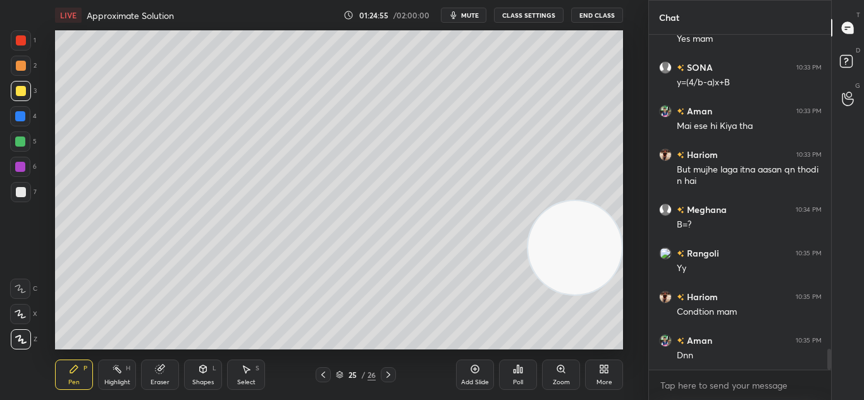
click at [20, 116] on div at bounding box center [20, 116] width 10 height 10
click at [26, 115] on div at bounding box center [20, 116] width 20 height 20
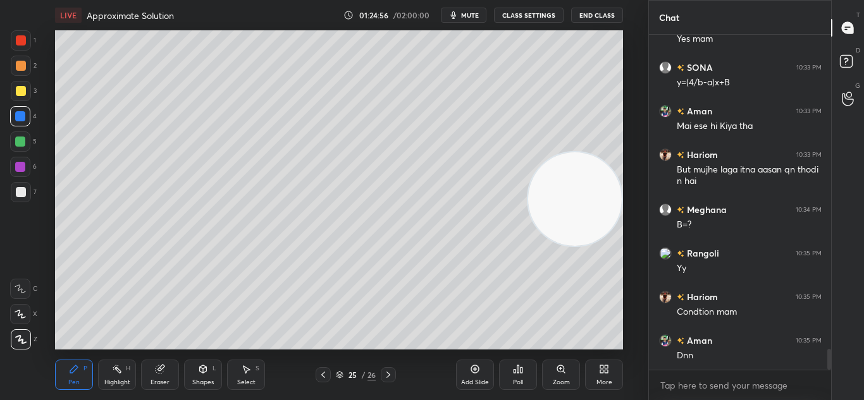
drag, startPoint x: 578, startPoint y: 250, endPoint x: 518, endPoint y: 57, distance: 202.7
click at [528, 152] on video at bounding box center [575, 199] width 94 height 94
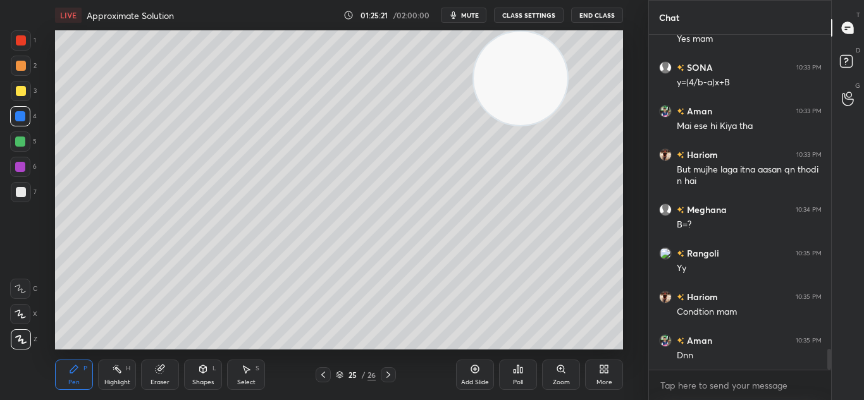
click at [390, 374] on icon at bounding box center [388, 375] width 10 height 10
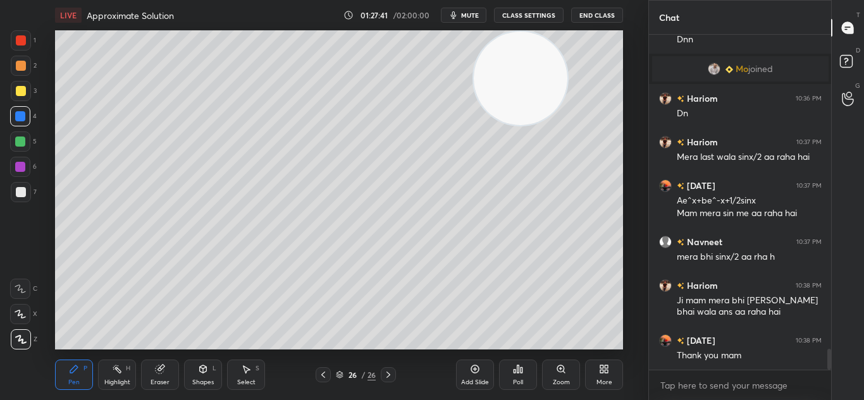
scroll to position [4992, 0]
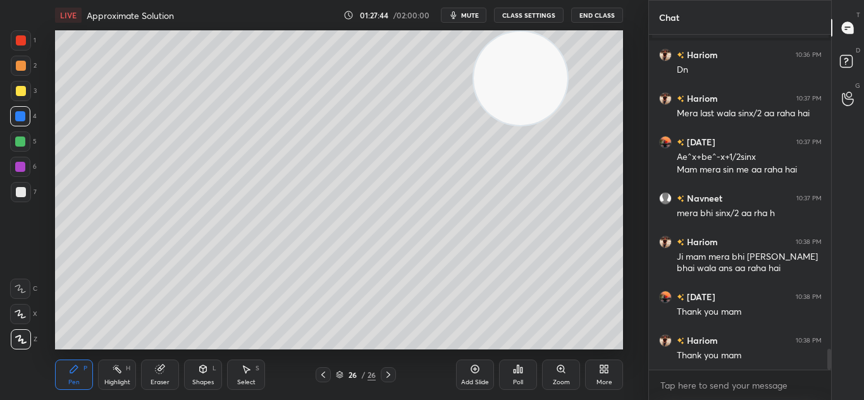
click at [470, 21] on button "mute" at bounding box center [464, 15] width 46 height 15
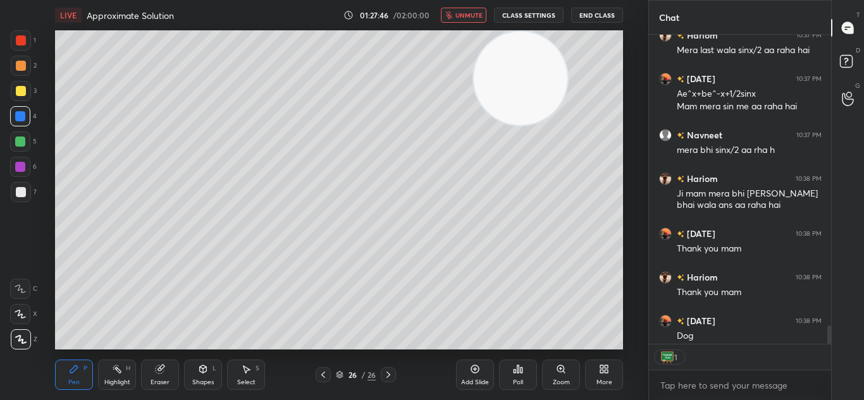
click at [612, 13] on button "End Class" at bounding box center [597, 15] width 52 height 15
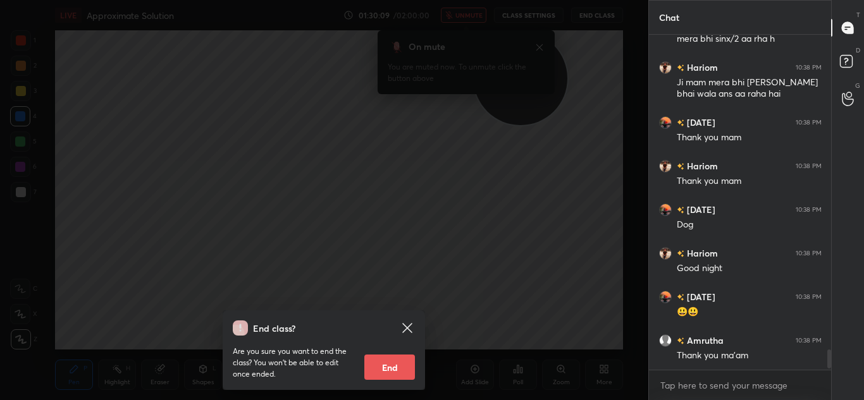
scroll to position [5197, 0]
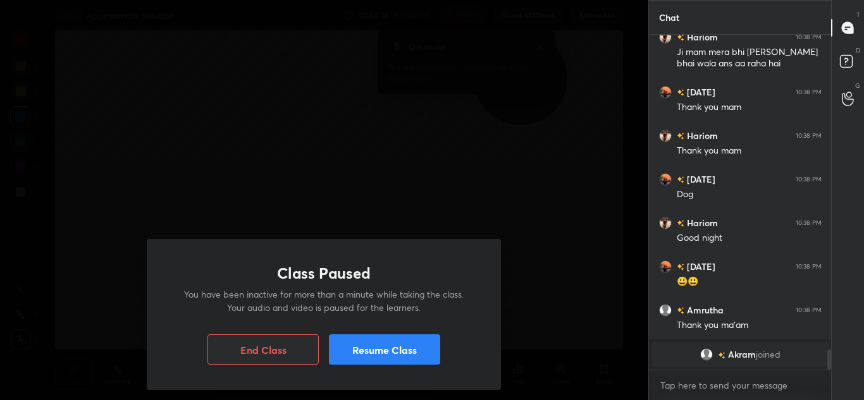
click at [273, 347] on button "End Class" at bounding box center [262, 350] width 111 height 30
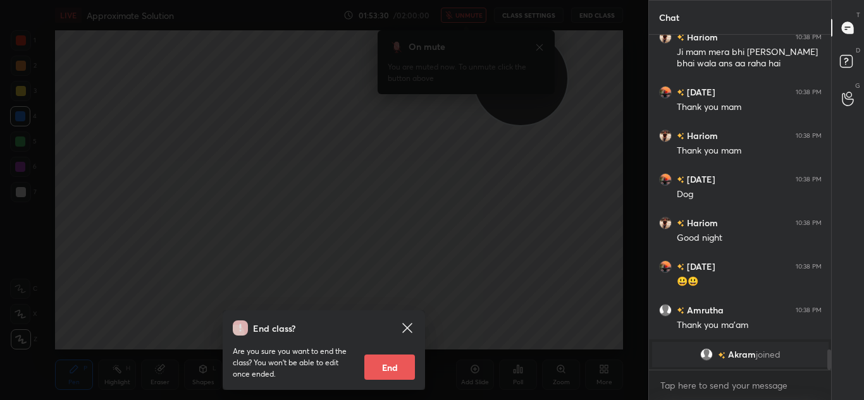
click at [402, 357] on button "End" at bounding box center [389, 367] width 51 height 25
type textarea "x"
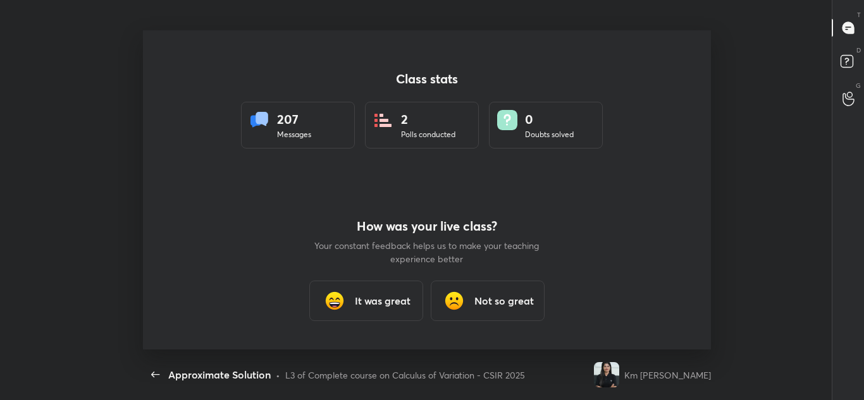
scroll to position [62931, 62428]
